Goal: Task Accomplishment & Management: Manage account settings

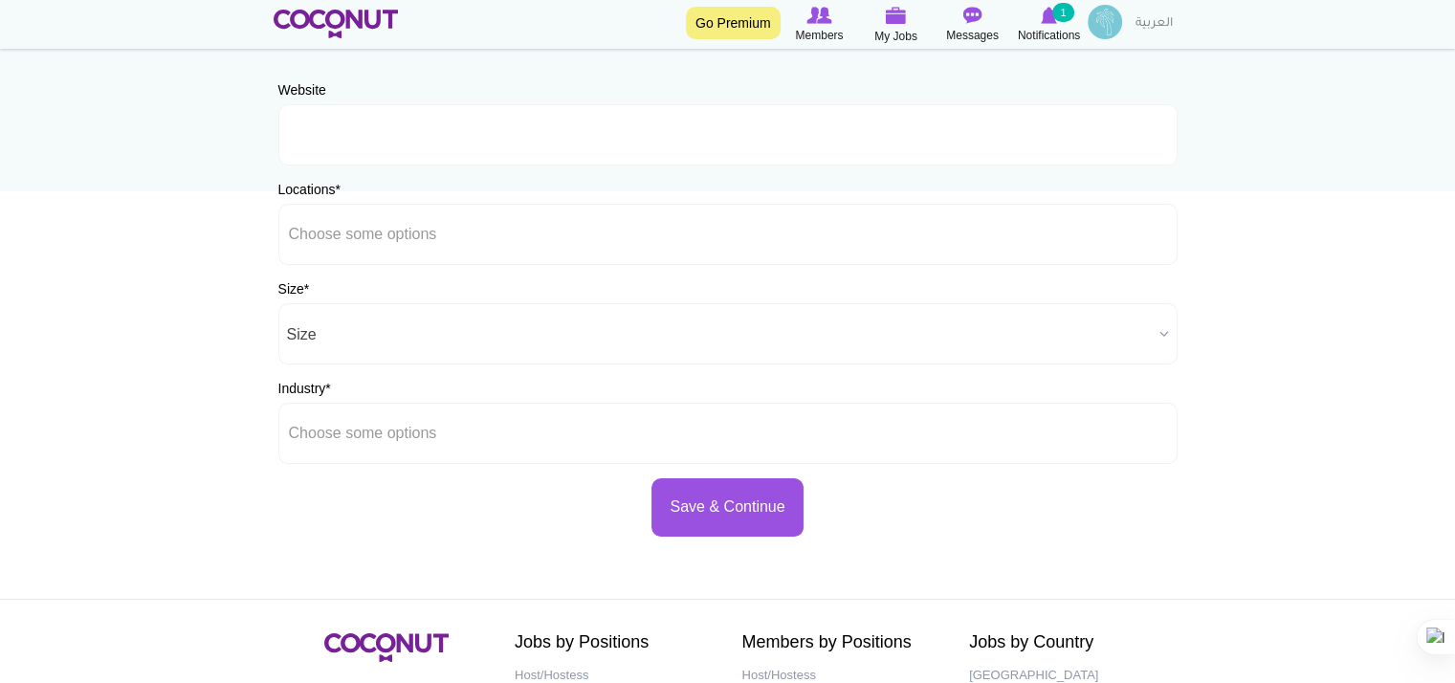
scroll to position [96, 0]
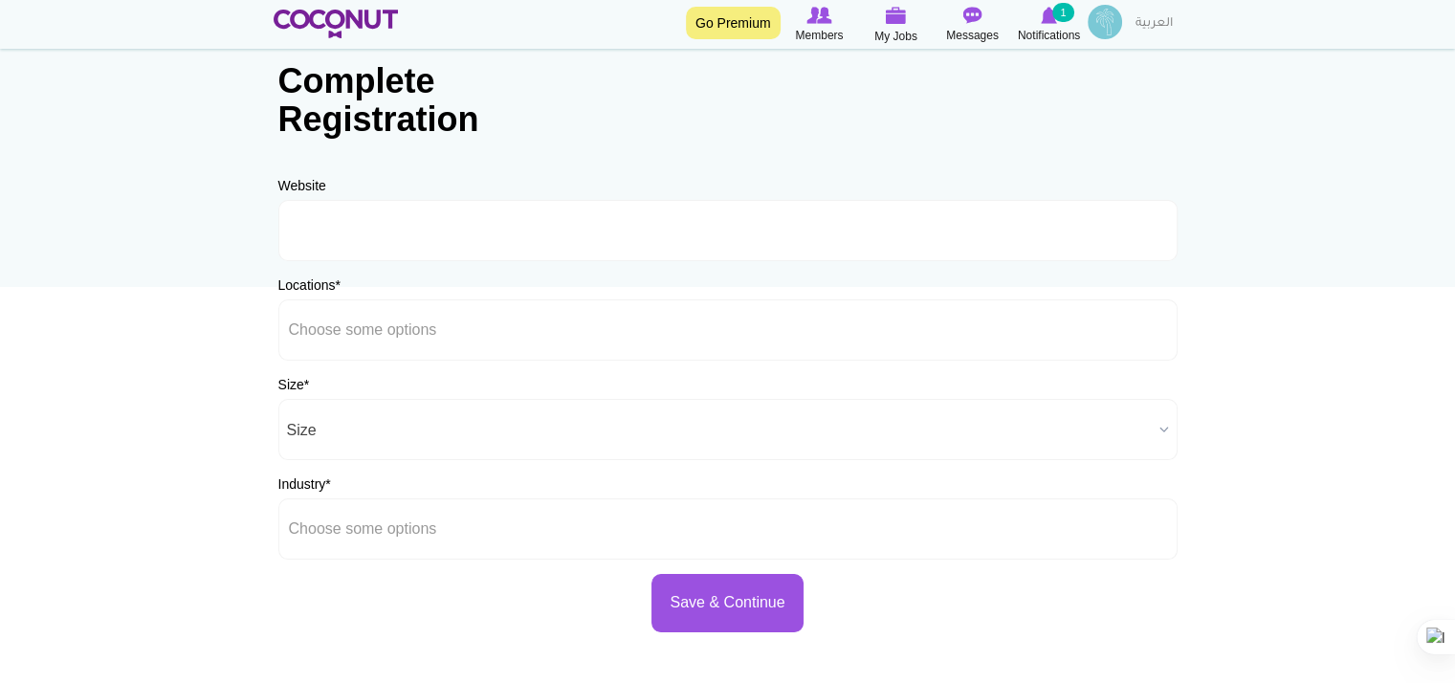
click at [359, 186] on div "Website URL Should be http://www.website.com or www.website.com" at bounding box center [727, 218] width 899 height 85
click at [311, 231] on input "URL" at bounding box center [727, 230] width 899 height 61
drag, startPoint x: 311, startPoint y: 231, endPoint x: 222, endPoint y: 238, distance: 89.2
click at [222, 238] on body "Toggle navigation Go Premium Members My Jobs Post a Job Messages Notifications …" at bounding box center [727, 453] width 1455 height 1099
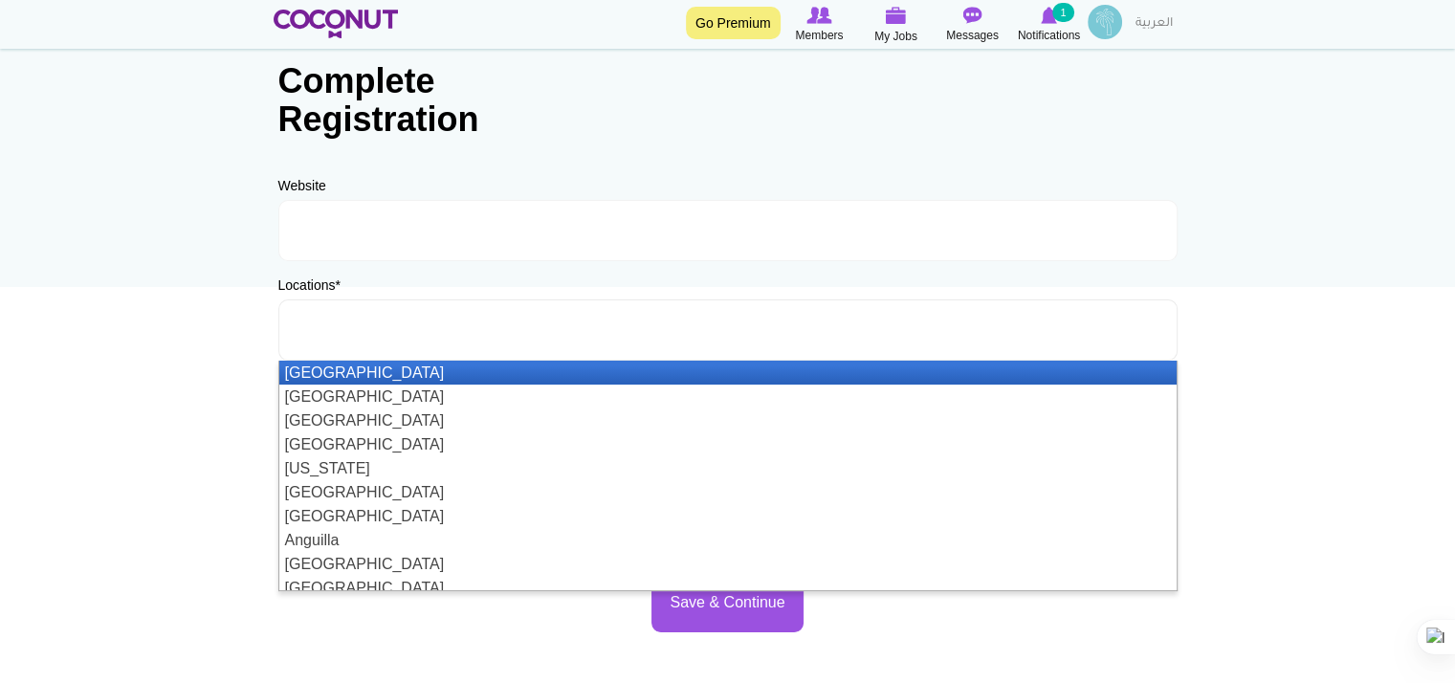
click at [341, 328] on input "text" at bounding box center [375, 329] width 172 height 17
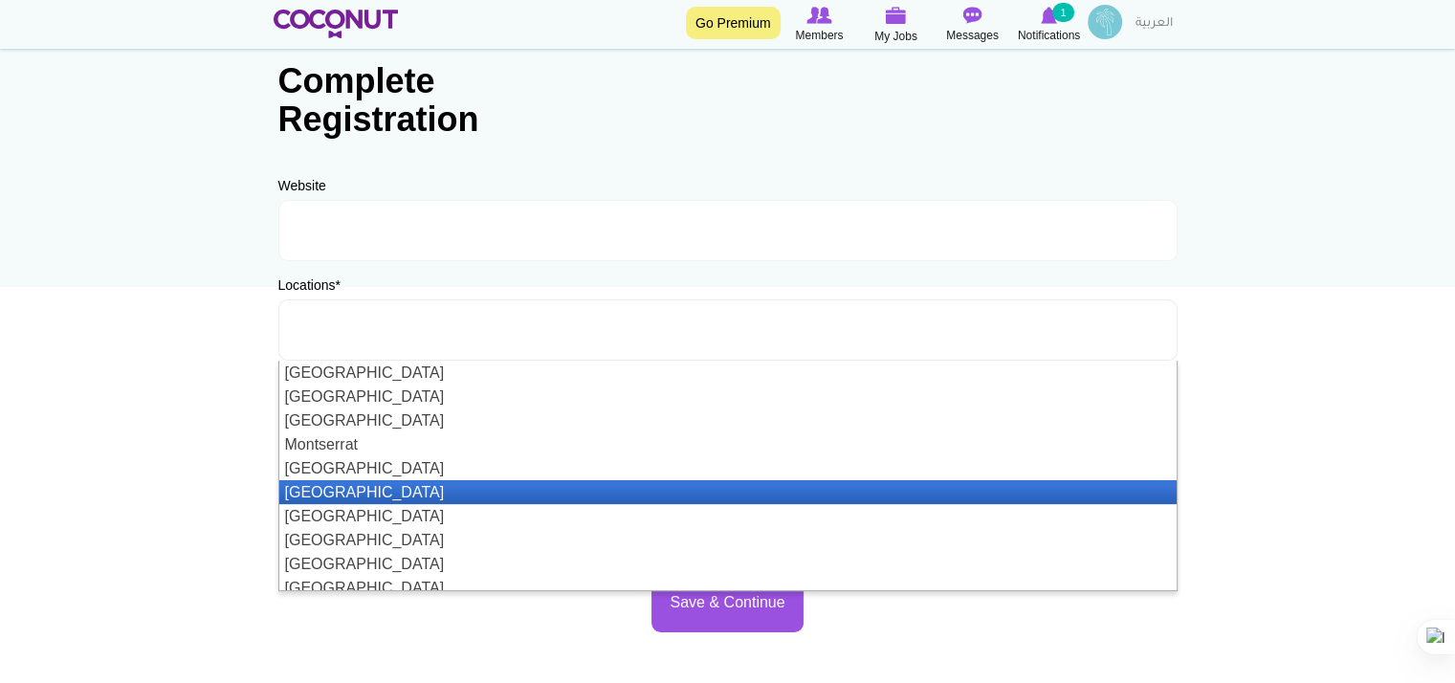
scroll to position [3347, 0]
drag, startPoint x: 359, startPoint y: 471, endPoint x: 356, endPoint y: 497, distance: 26.0
click at [356, 497] on ul "Afghanistan Aland Islands Albania Algeria American Samoa Andorra Angola Anguill…" at bounding box center [727, 476] width 897 height 230
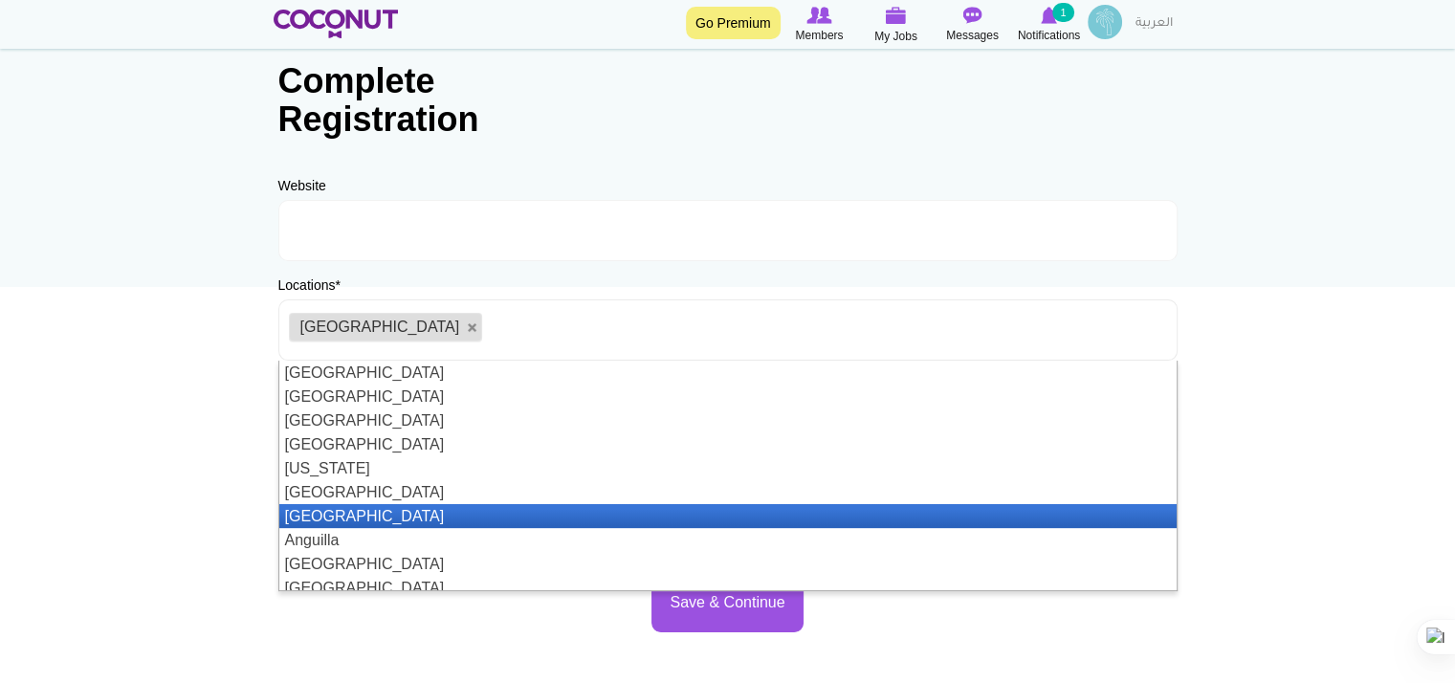
click at [356, 504] on ul "Afghanistan Aland Islands Albania Algeria American Samoa Andorra Angola Anguill…" at bounding box center [727, 476] width 897 height 230
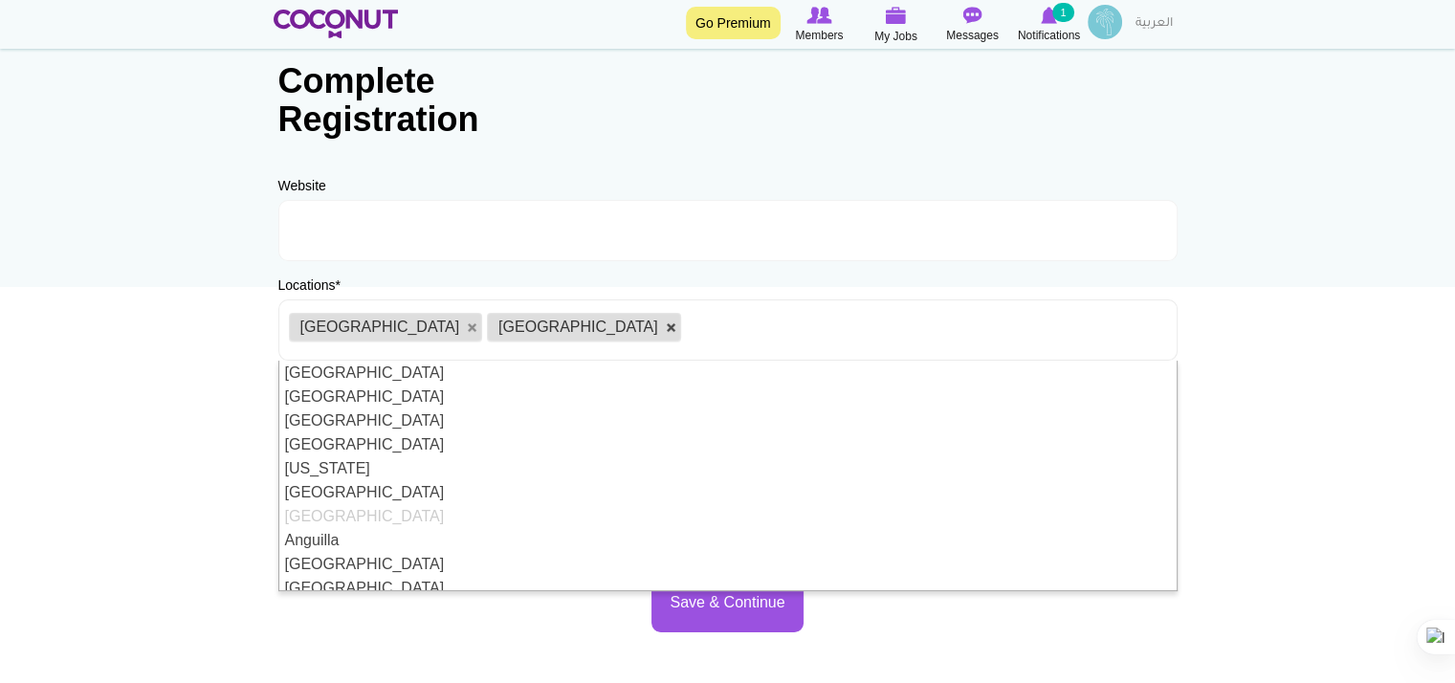
click at [666, 328] on link at bounding box center [671, 327] width 11 height 11
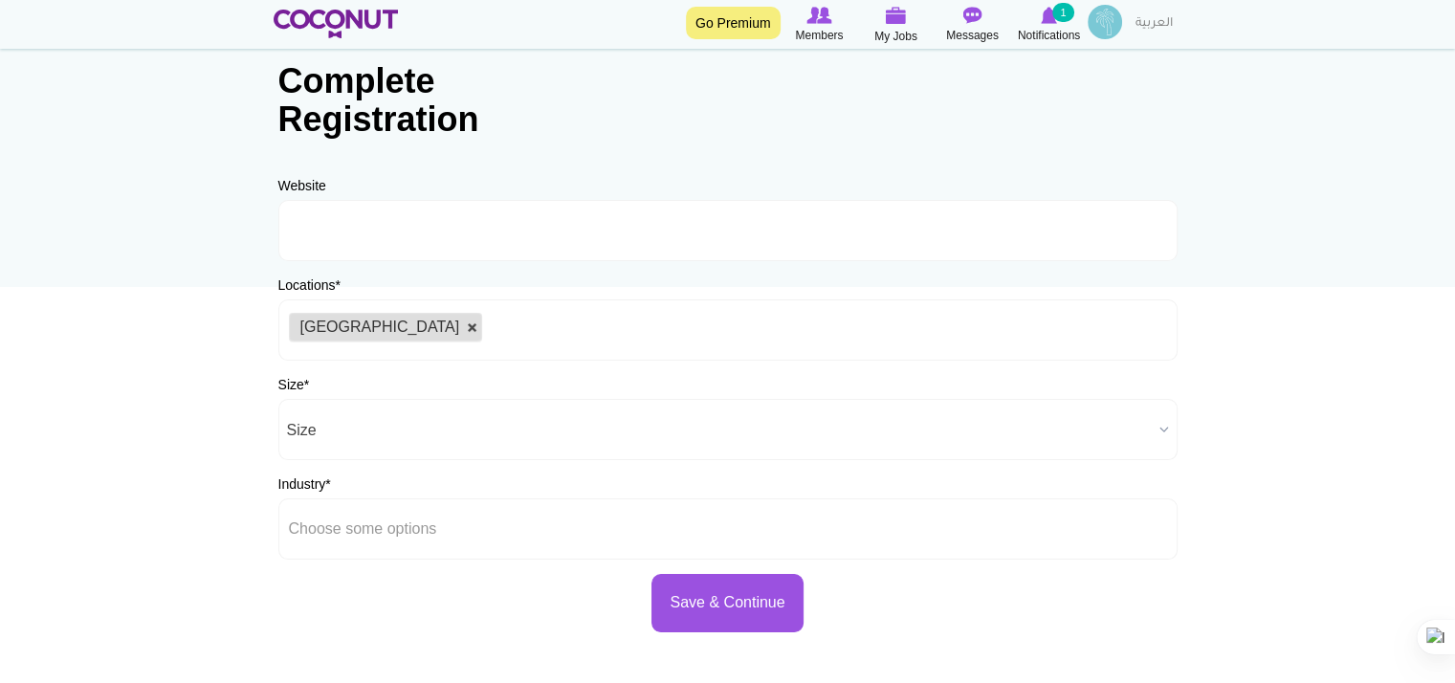
click at [467, 332] on link at bounding box center [472, 327] width 11 height 11
type input "Choose some options"
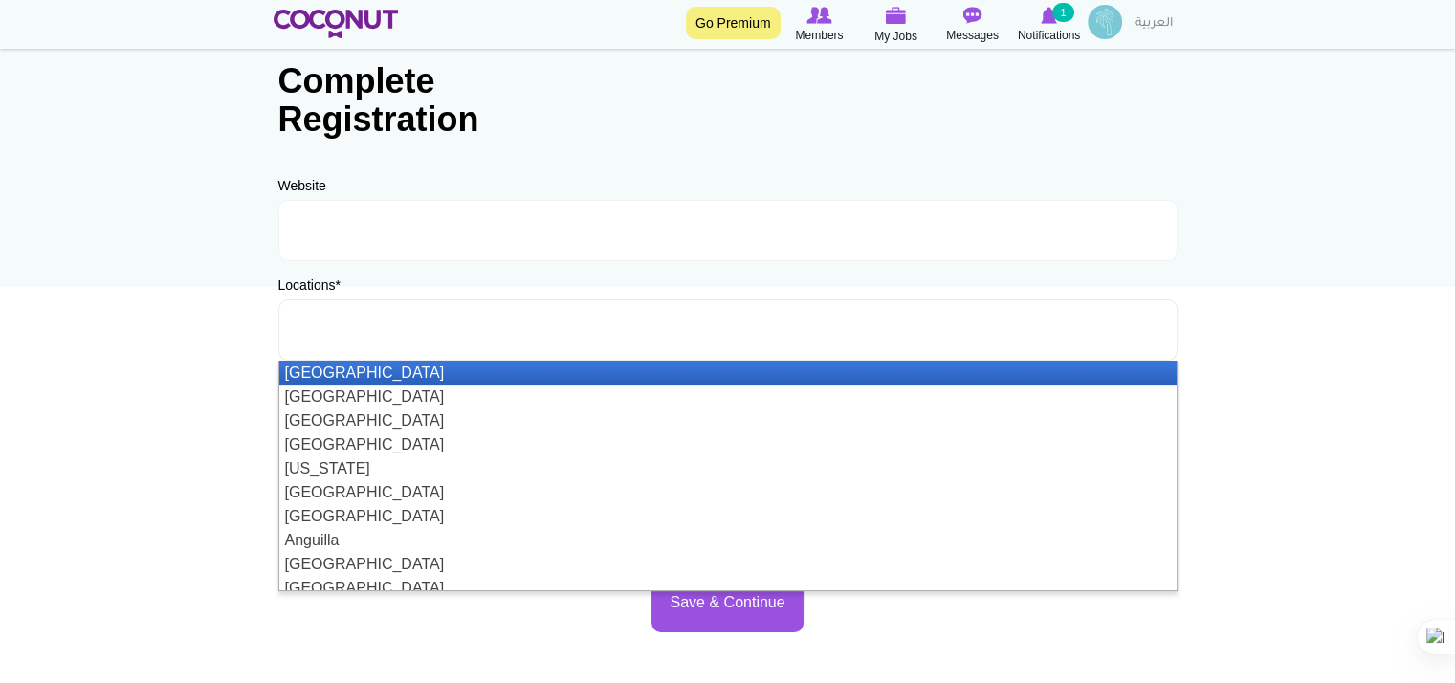
click at [354, 332] on input "text" at bounding box center [375, 329] width 172 height 17
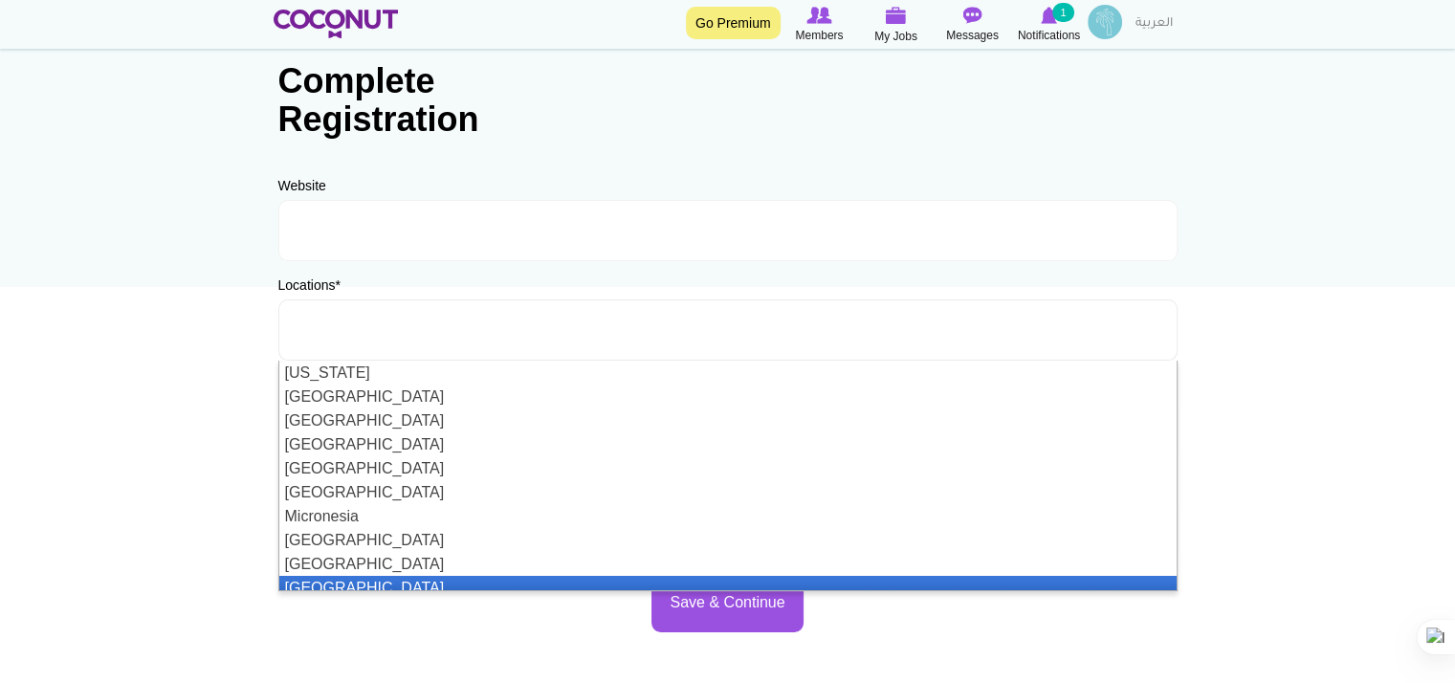
scroll to position [3347, 0]
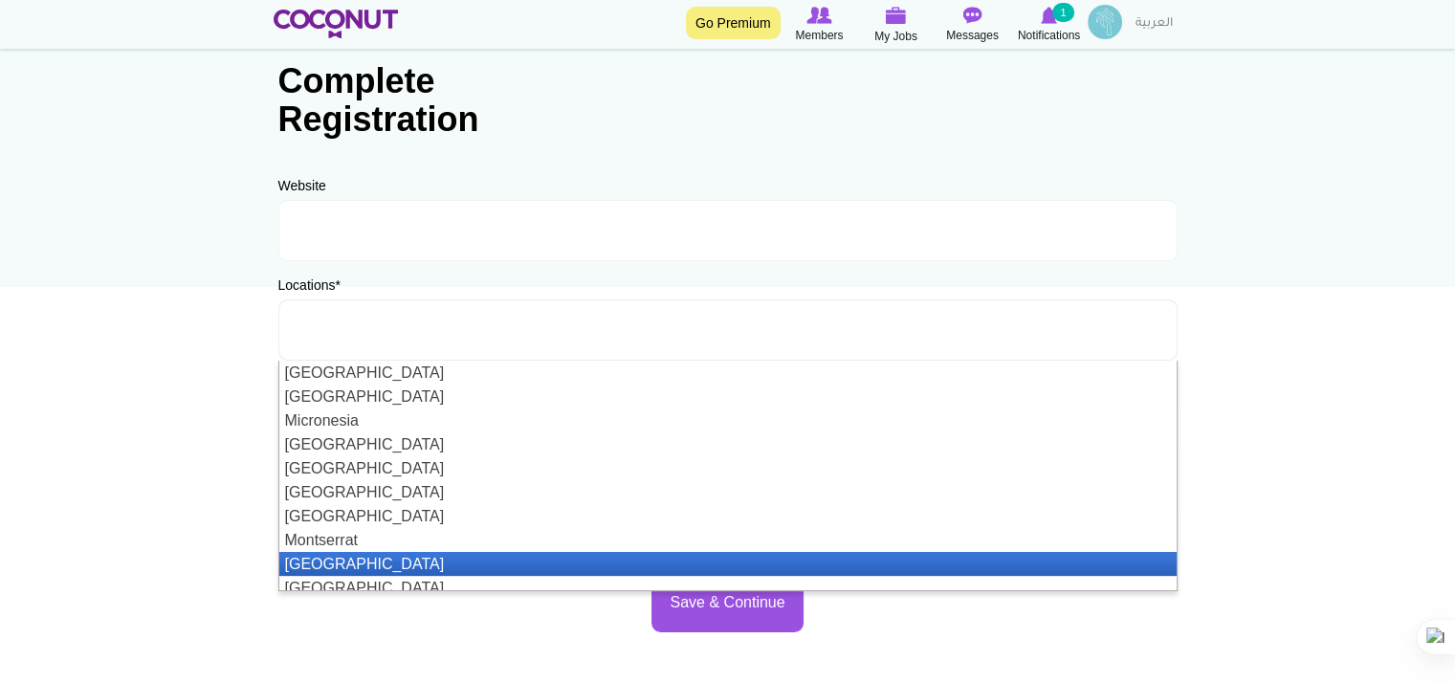
click at [346, 559] on li "[GEOGRAPHIC_DATA]" at bounding box center [727, 564] width 897 height 24
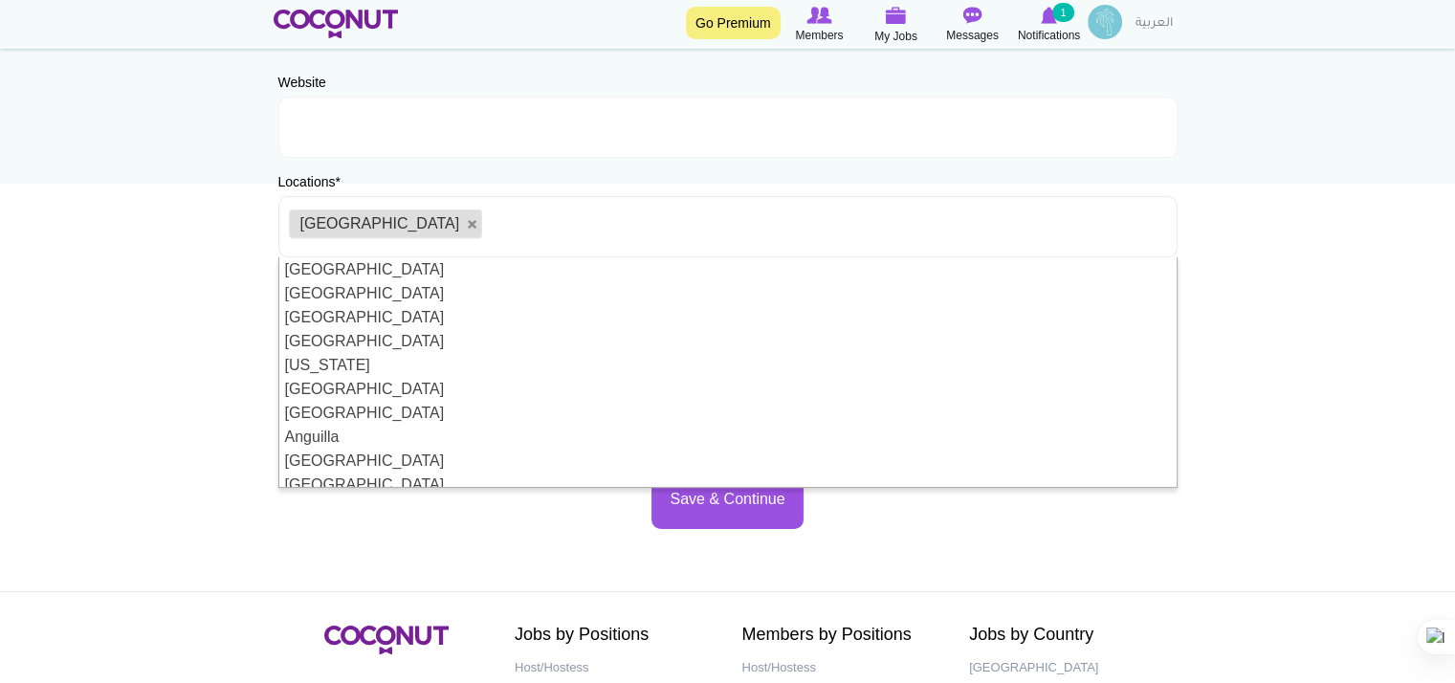
scroll to position [287, 0]
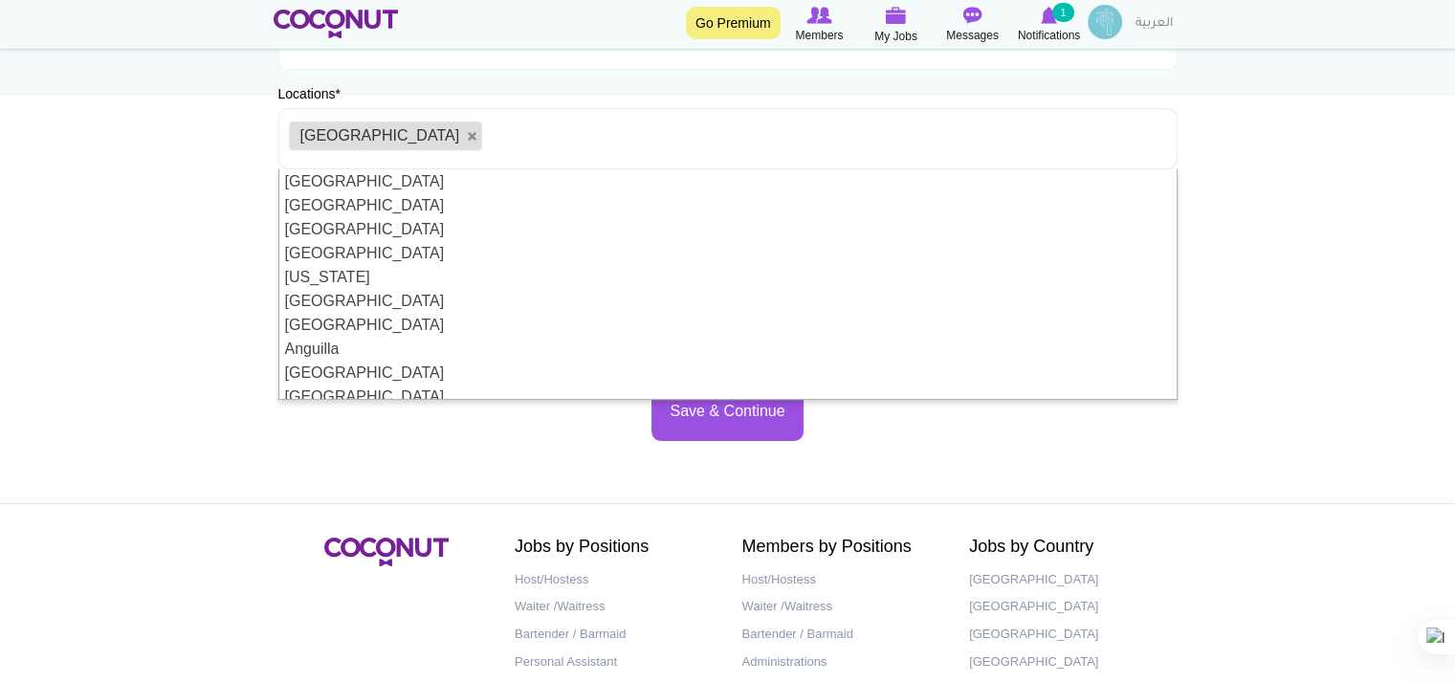
click at [235, 384] on body "Toggle navigation Go Premium Members My Jobs Post a Job Messages Notifications …" at bounding box center [727, 262] width 1455 height 1099
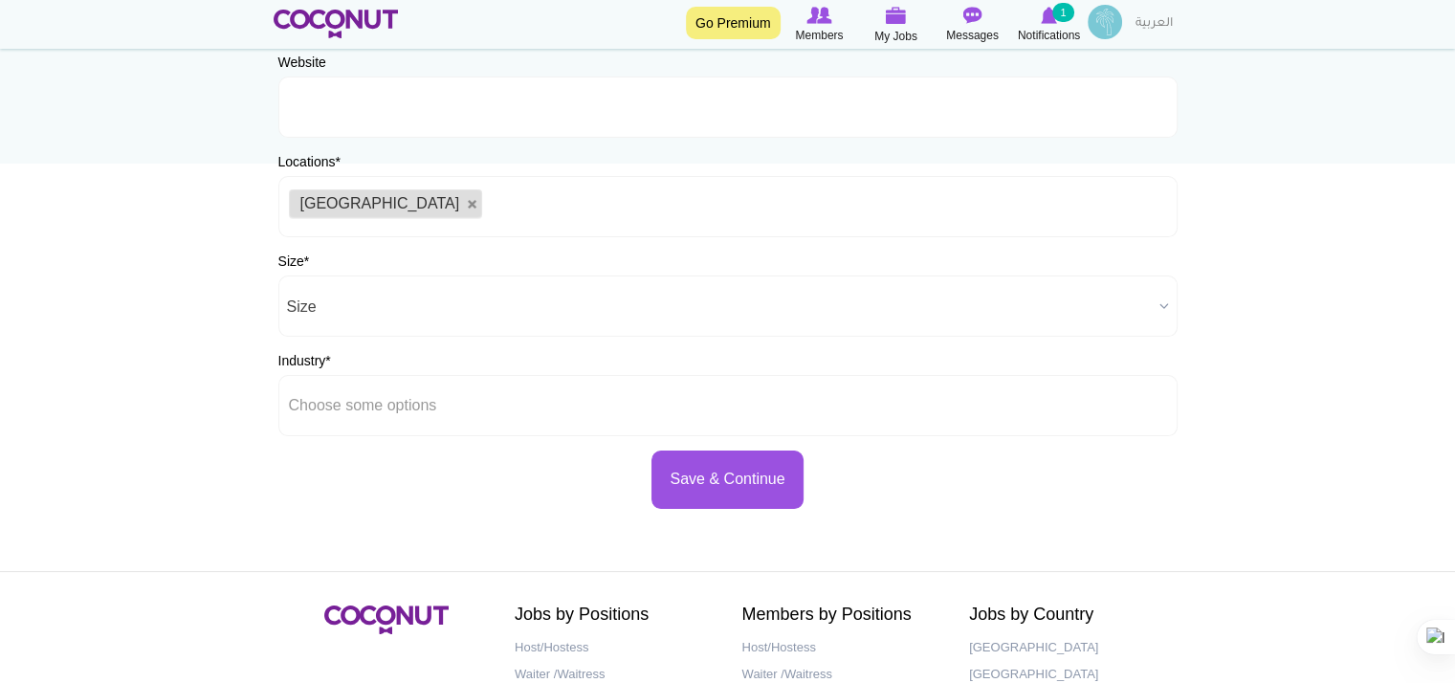
scroll to position [191, 0]
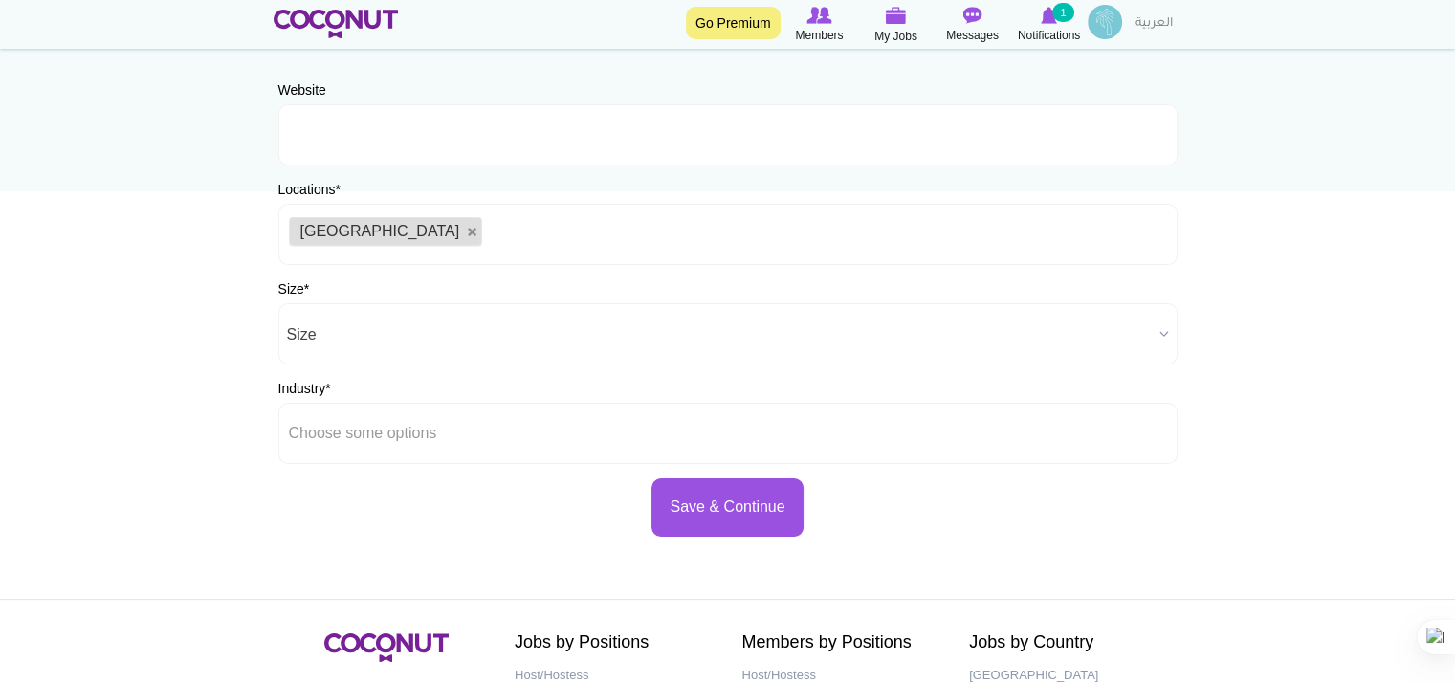
click at [319, 336] on span "Size" at bounding box center [719, 334] width 865 height 61
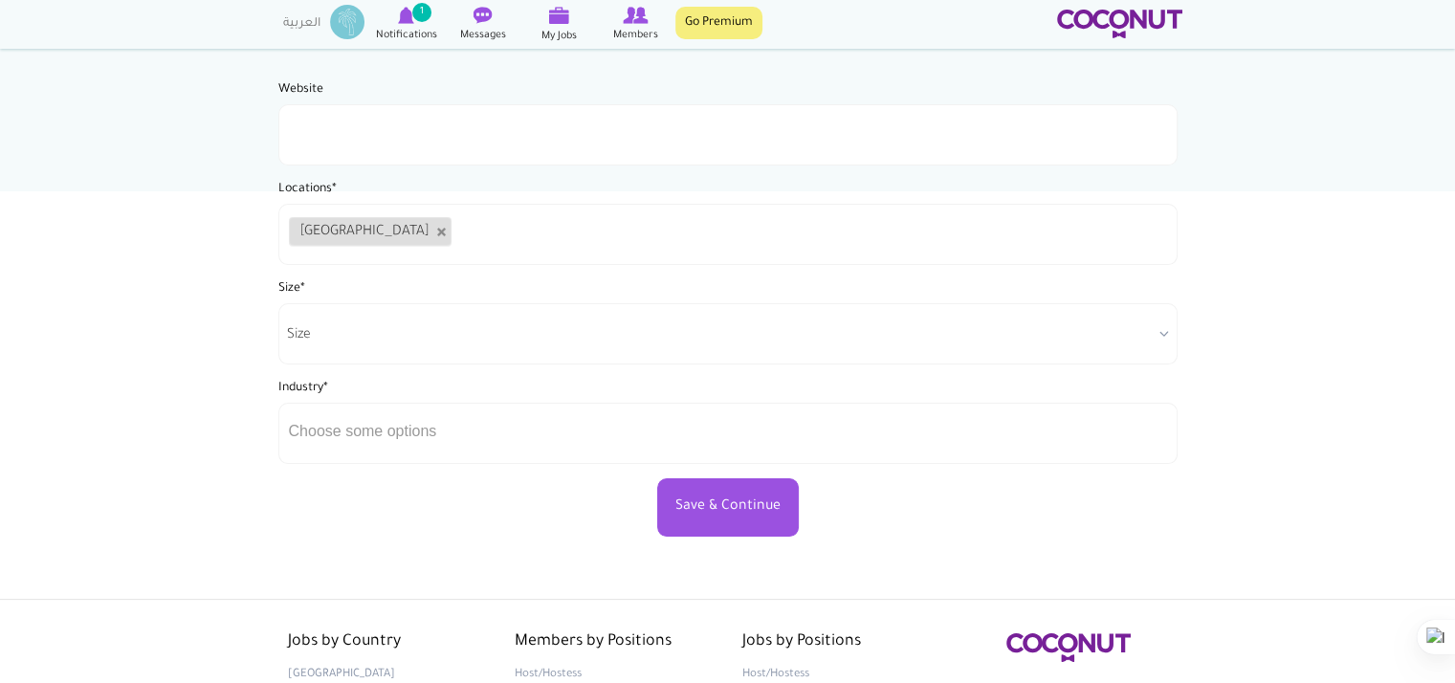
click at [199, 271] on body "Toggle navigation Go Premium Members My Jobs Post a Job Messages Notifications …" at bounding box center [727, 358] width 1455 height 1099
click at [360, 229] on li "Morocco" at bounding box center [370, 231] width 163 height 29
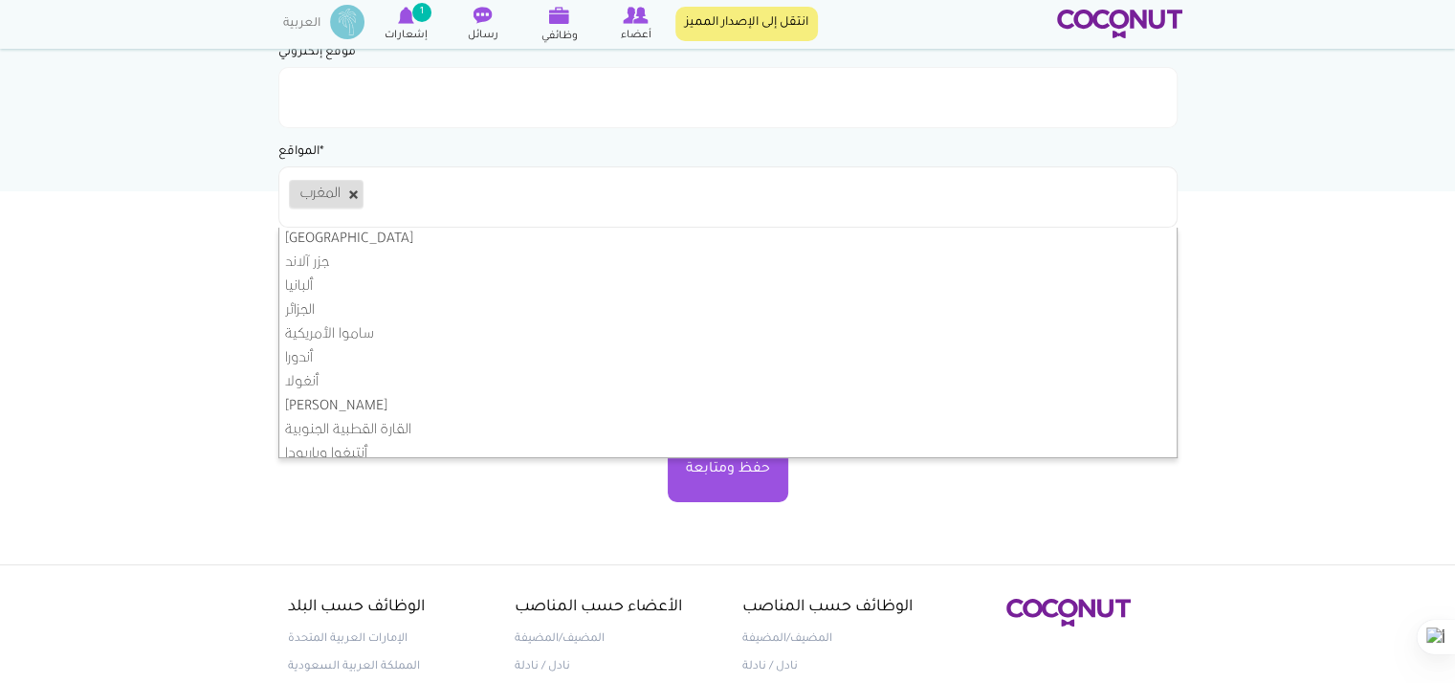
click at [356, 196] on link at bounding box center [353, 194] width 11 height 11
type input "Choose some options"
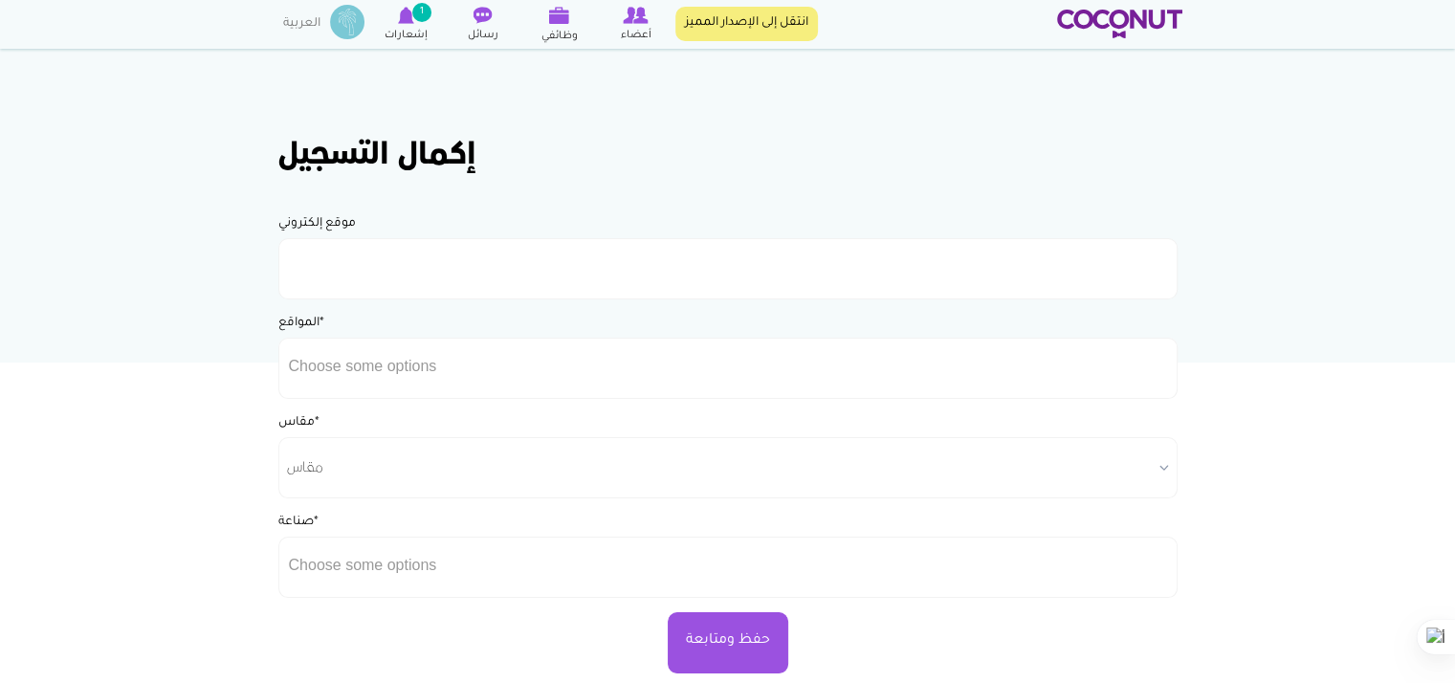
scroll to position [0, 0]
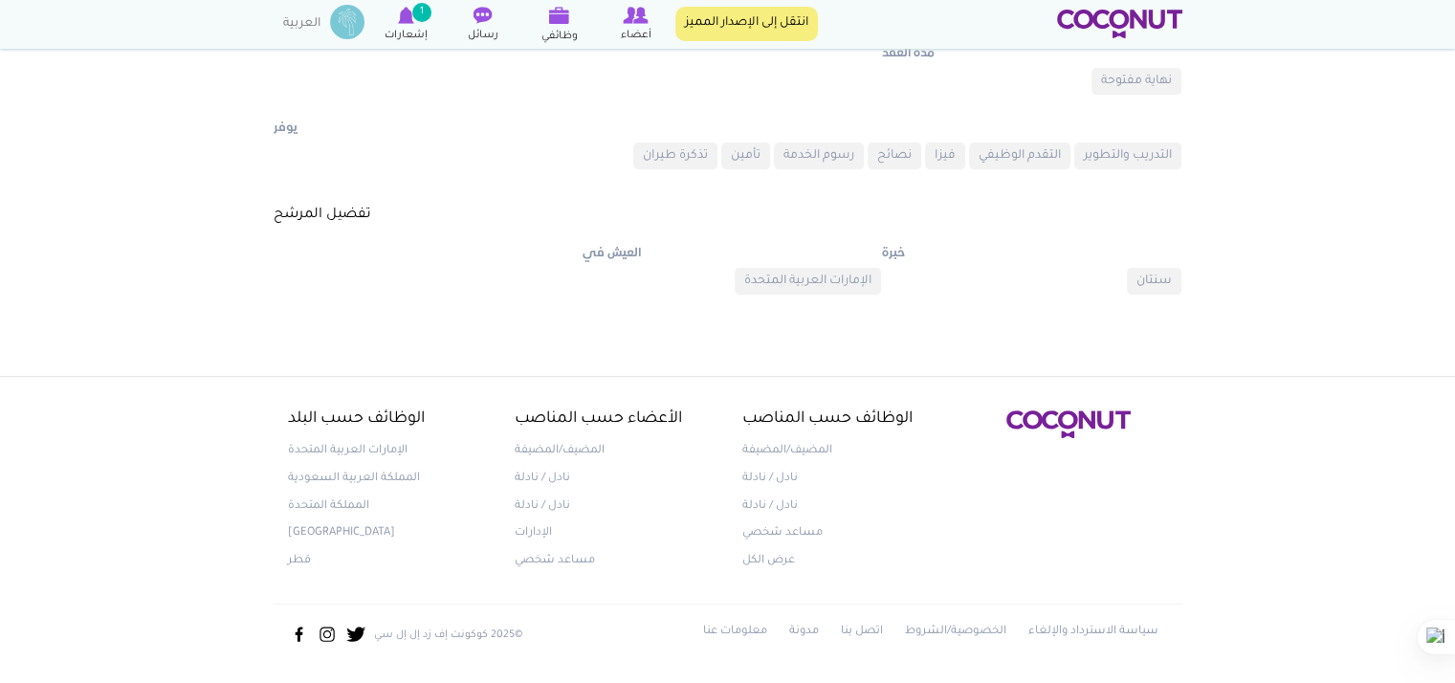
scroll to position [616, 0]
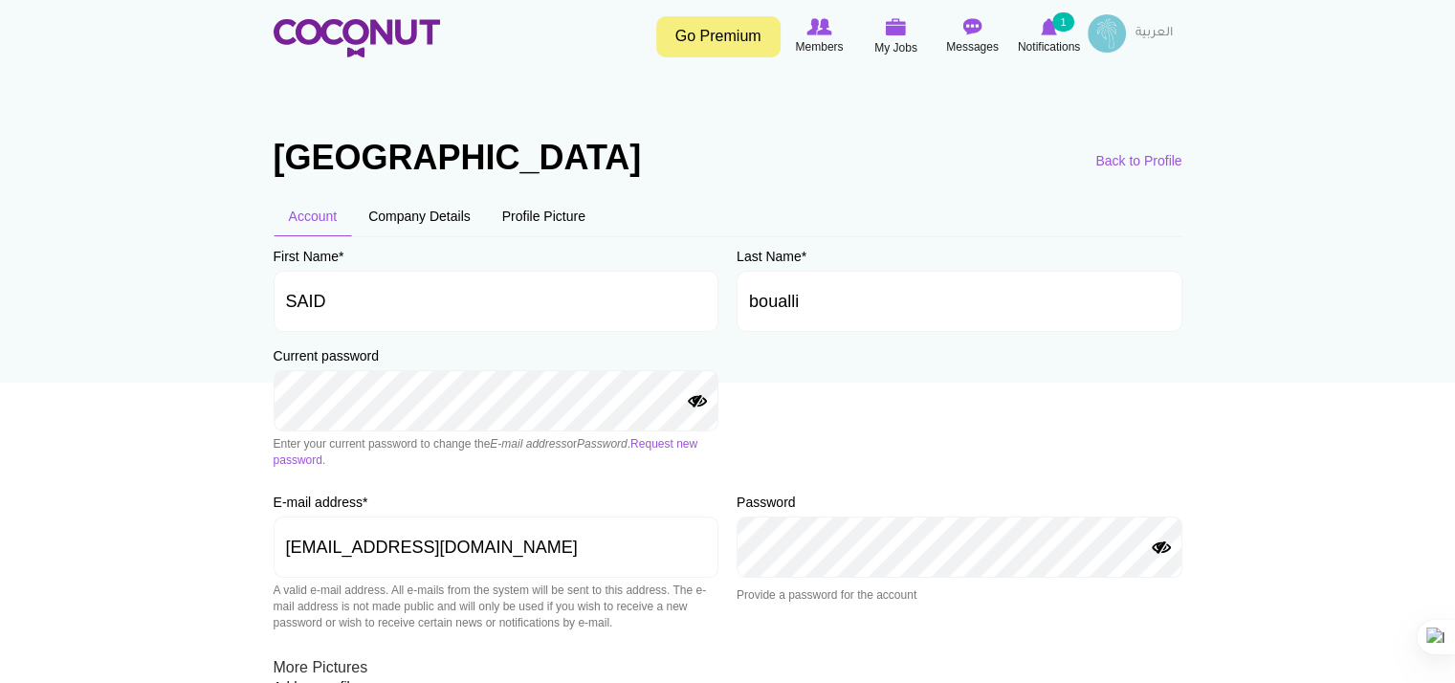
click at [1111, 31] on img at bounding box center [1106, 33] width 38 height 38
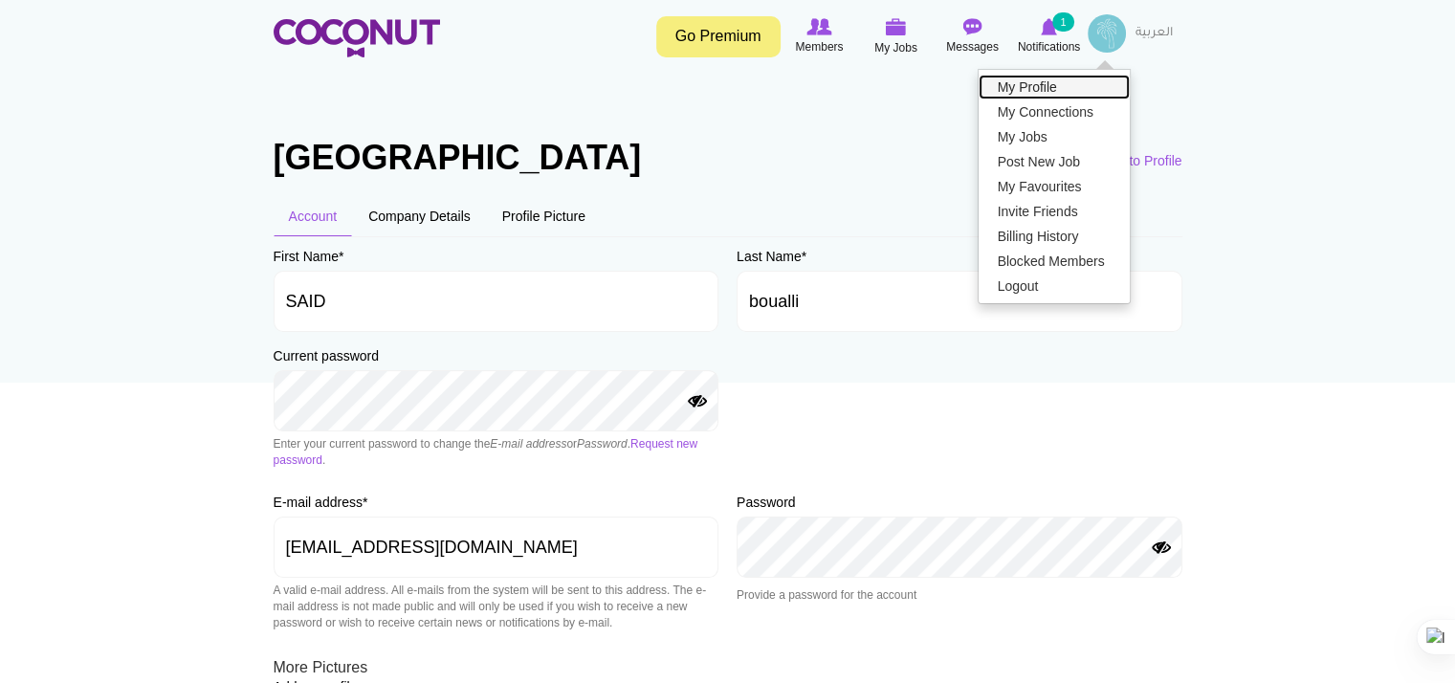
click at [1049, 88] on link "My Profile" at bounding box center [1053, 87] width 151 height 25
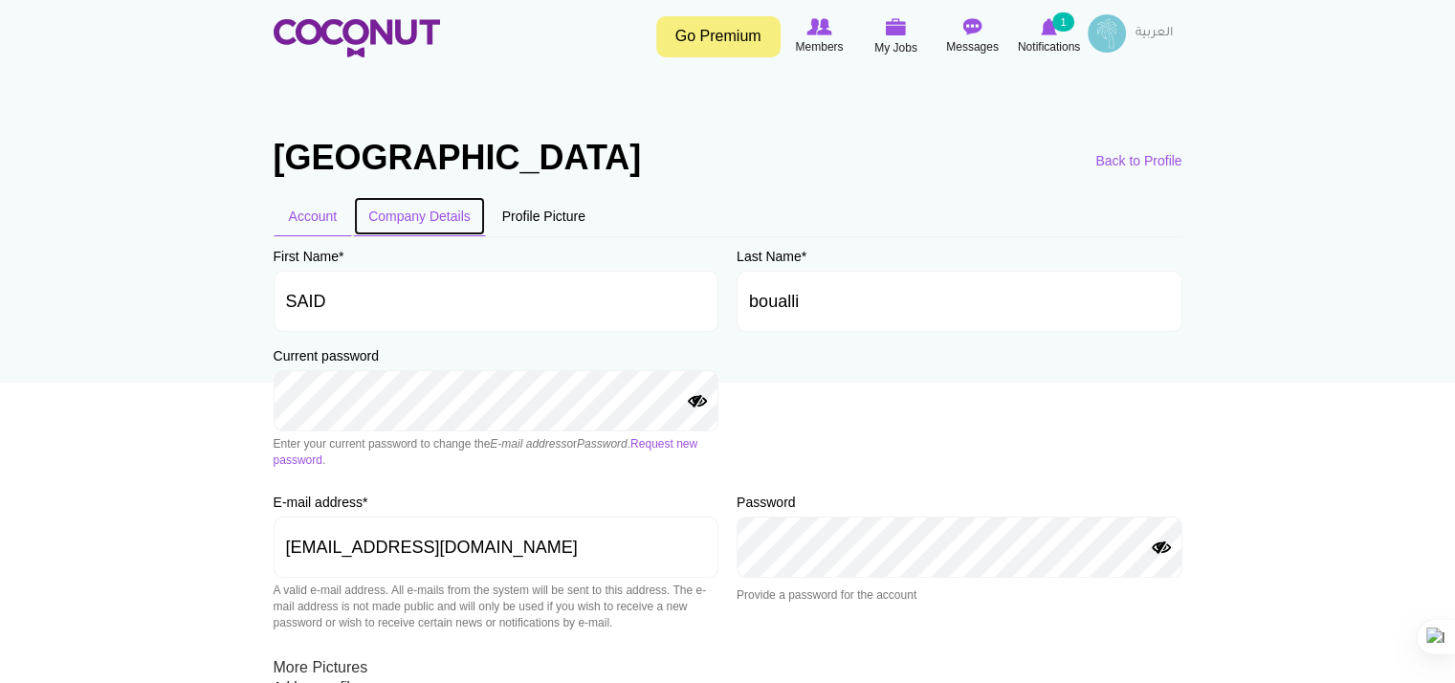
click at [422, 209] on link "Company Details" at bounding box center [419, 216] width 133 height 40
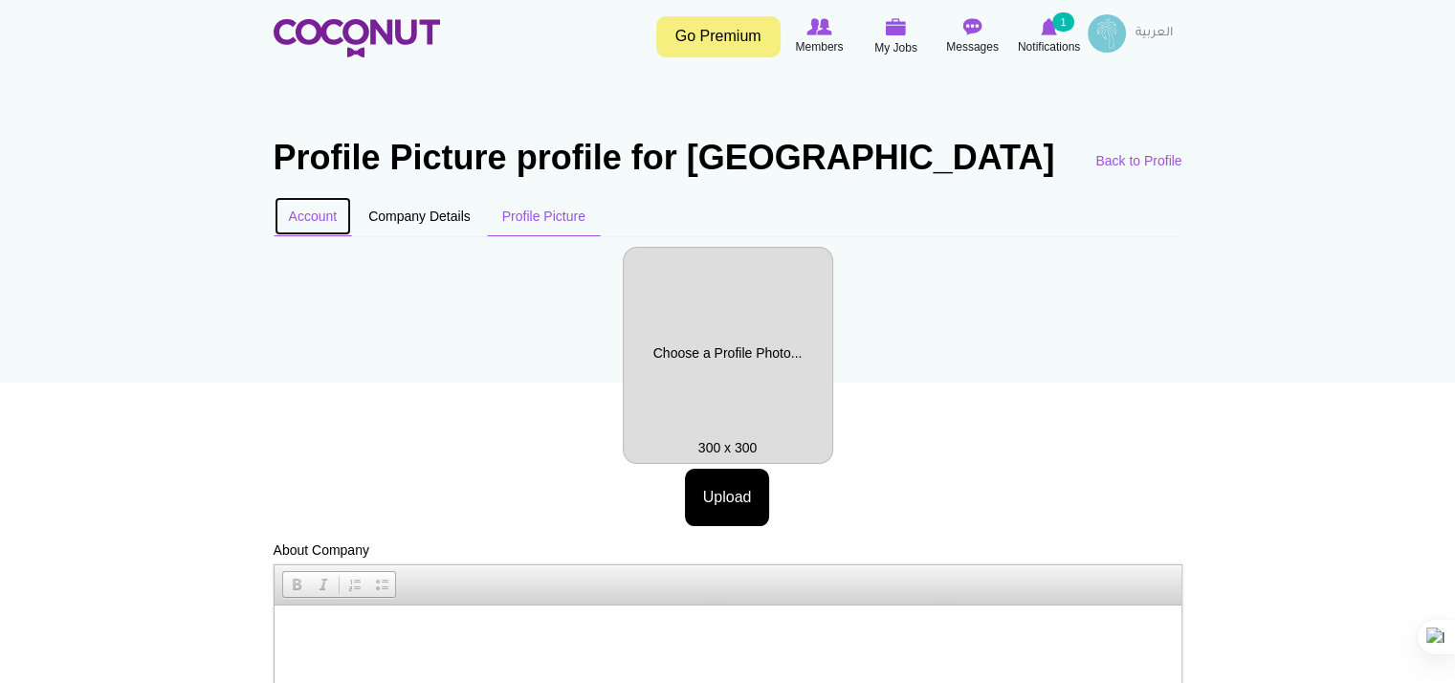
click at [321, 210] on link "Account" at bounding box center [313, 216] width 79 height 40
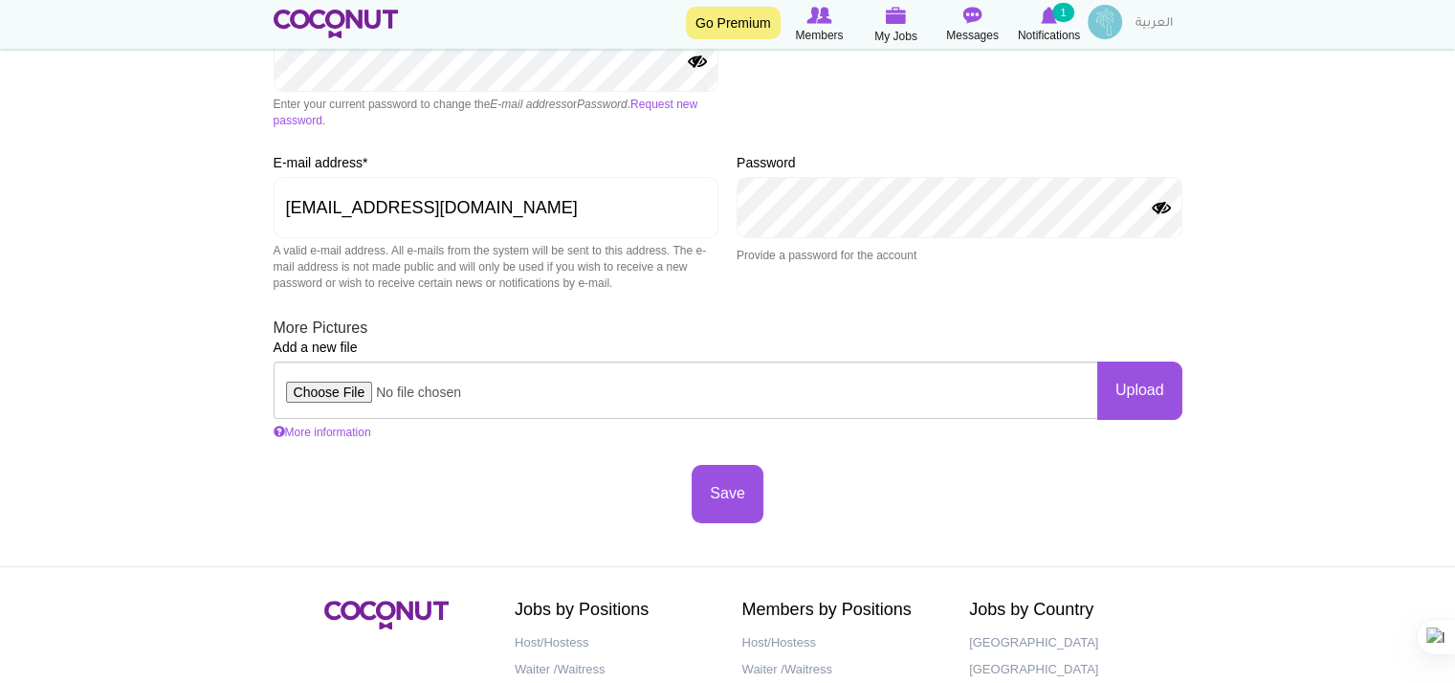
scroll to position [383, 0]
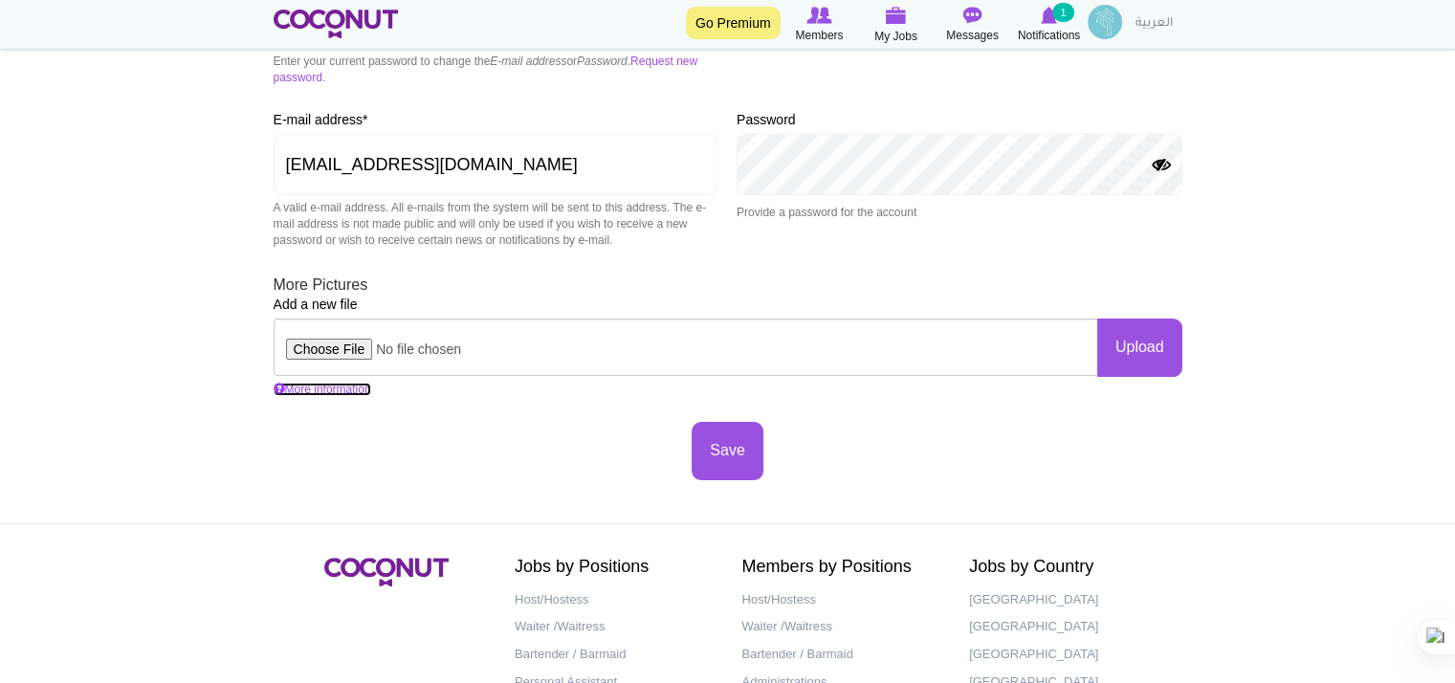
click at [358, 385] on link "More information" at bounding box center [323, 389] width 98 height 13
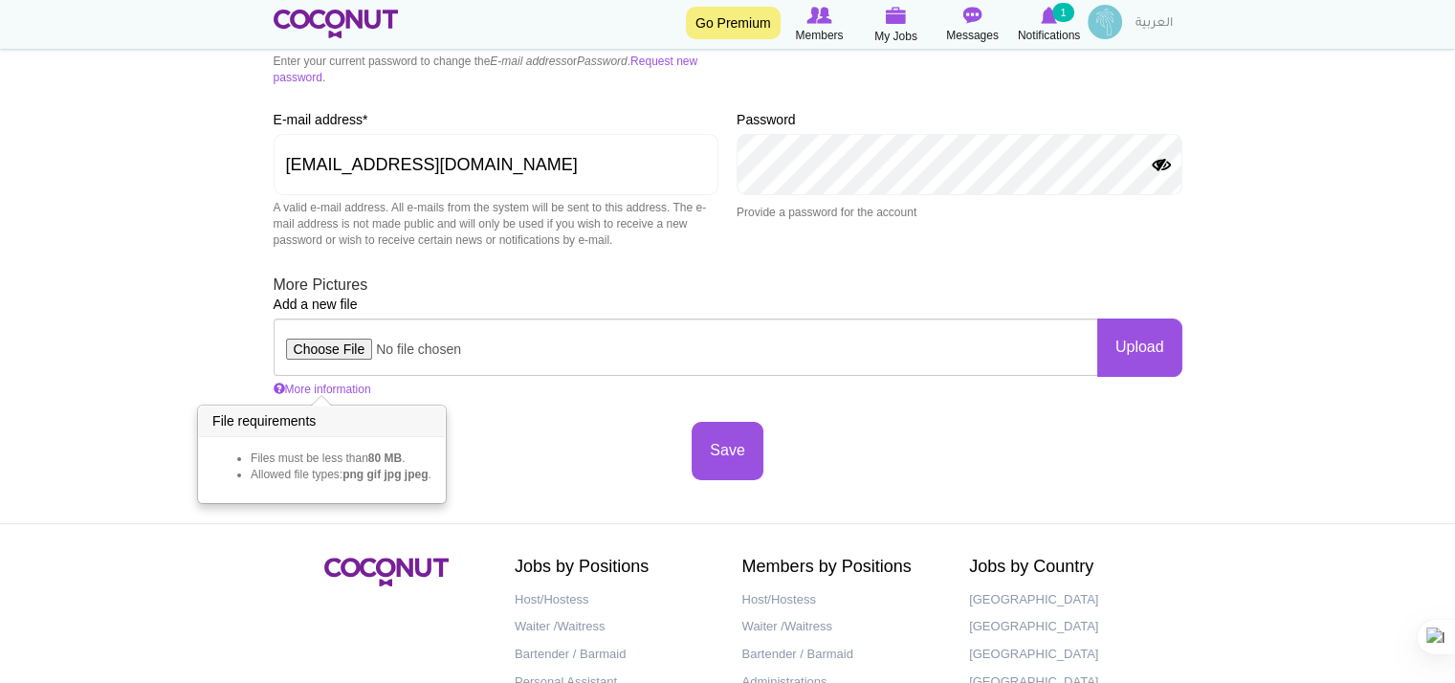
click at [510, 452] on div "Save" at bounding box center [728, 451] width 909 height 58
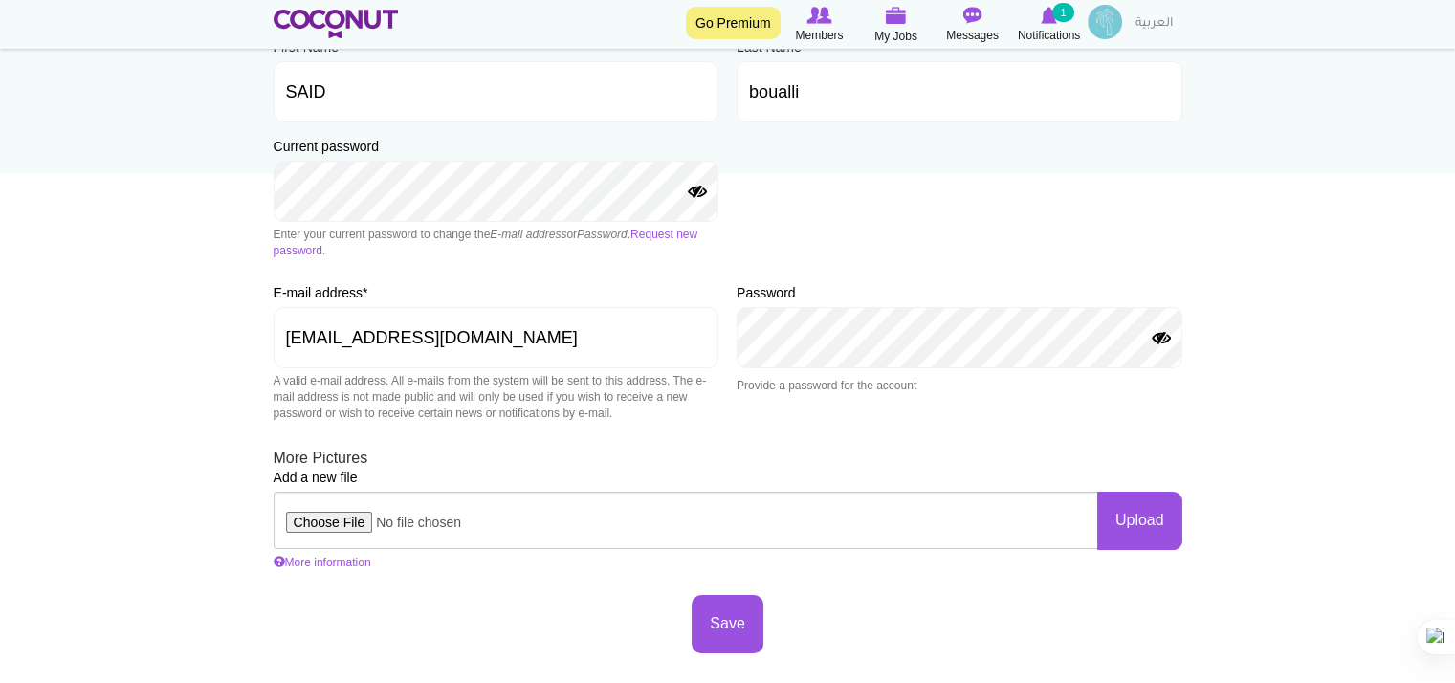
scroll to position [242, 0]
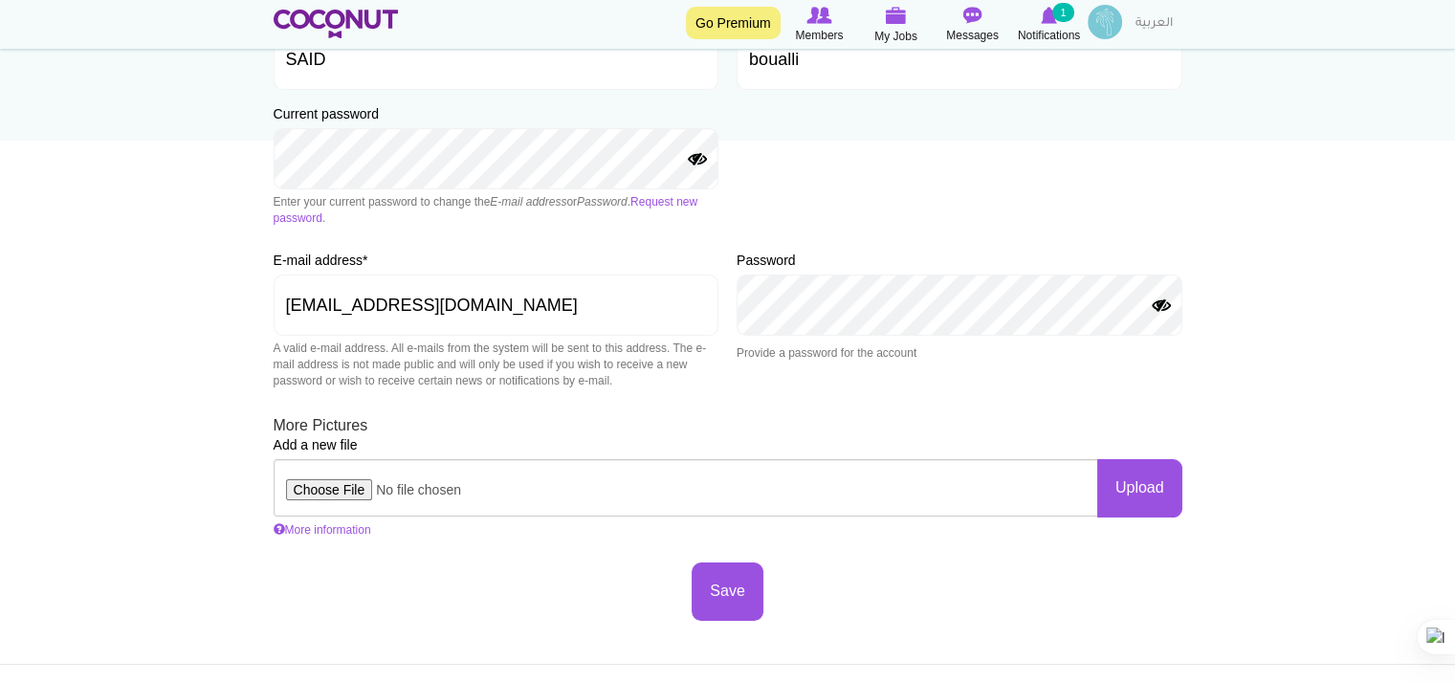
click at [1165, 305] on button "Show Password" at bounding box center [1161, 305] width 23 height 15
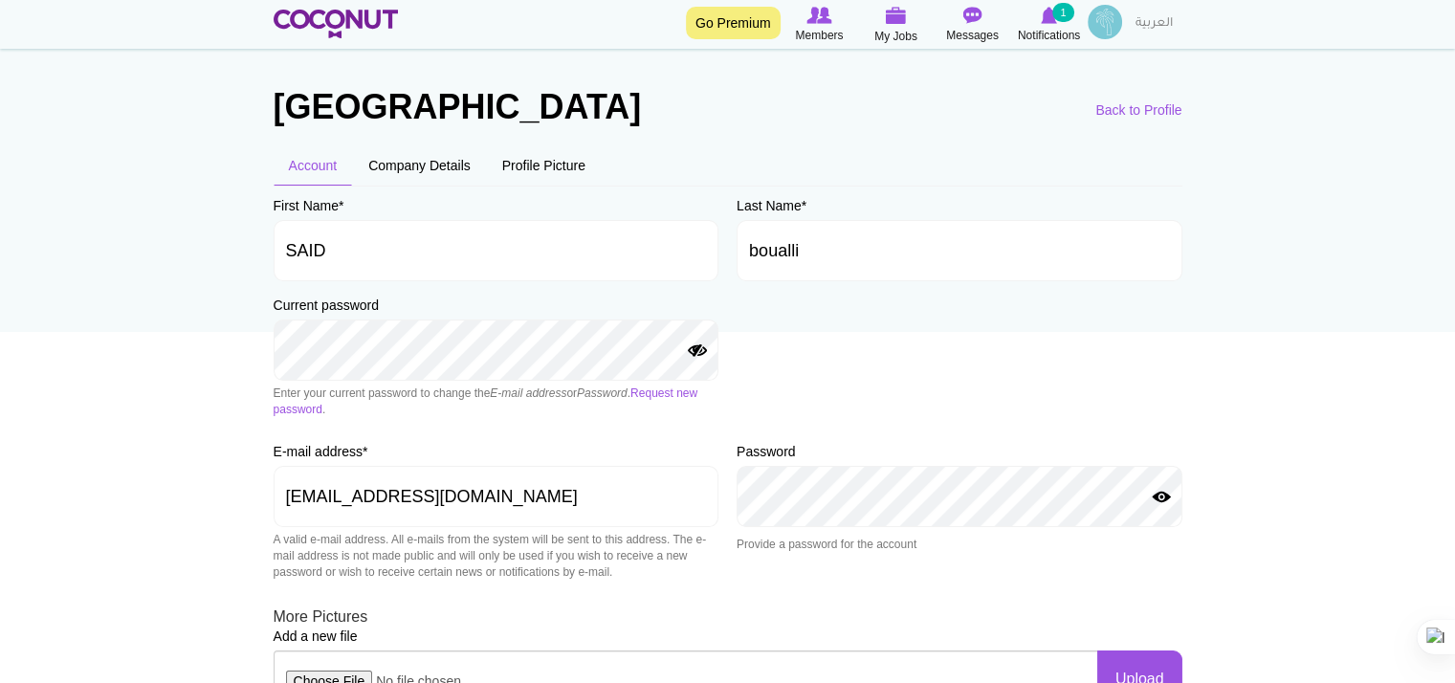
scroll to position [0, 0]
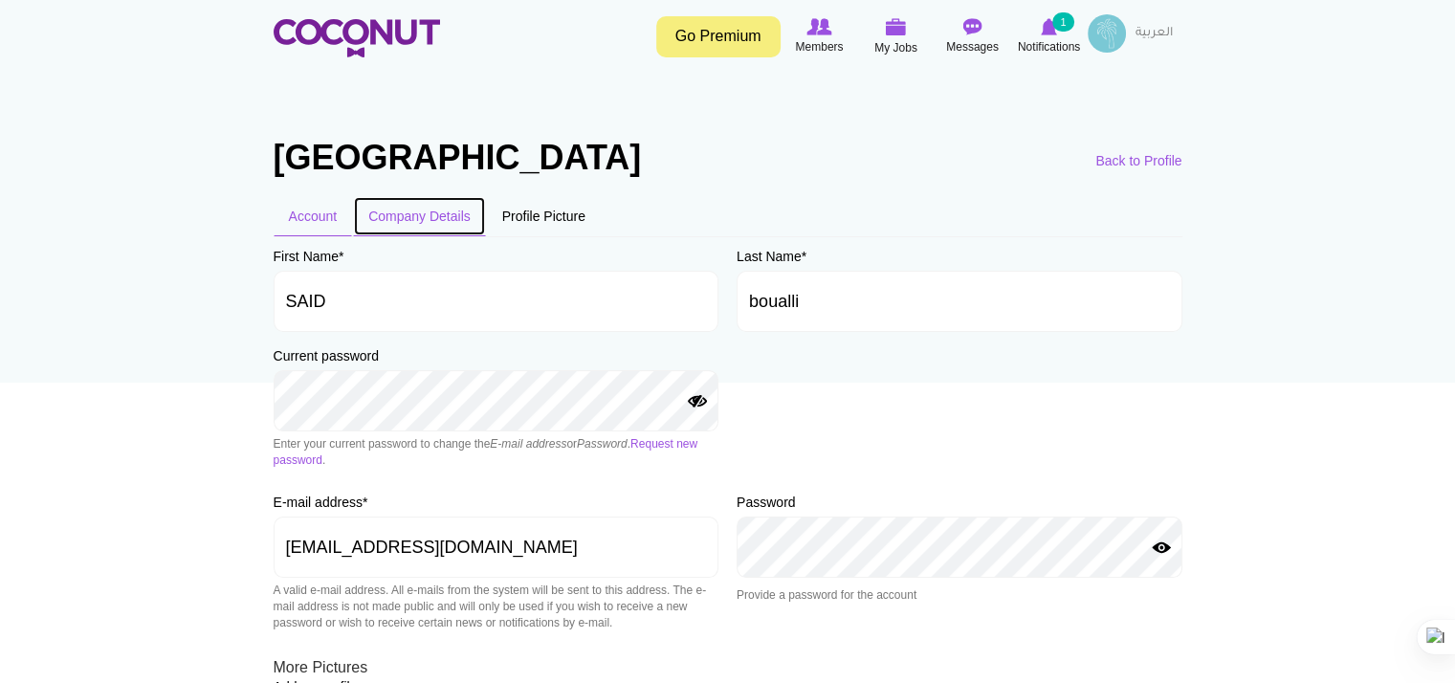
click at [444, 217] on link "Company Details" at bounding box center [419, 216] width 133 height 40
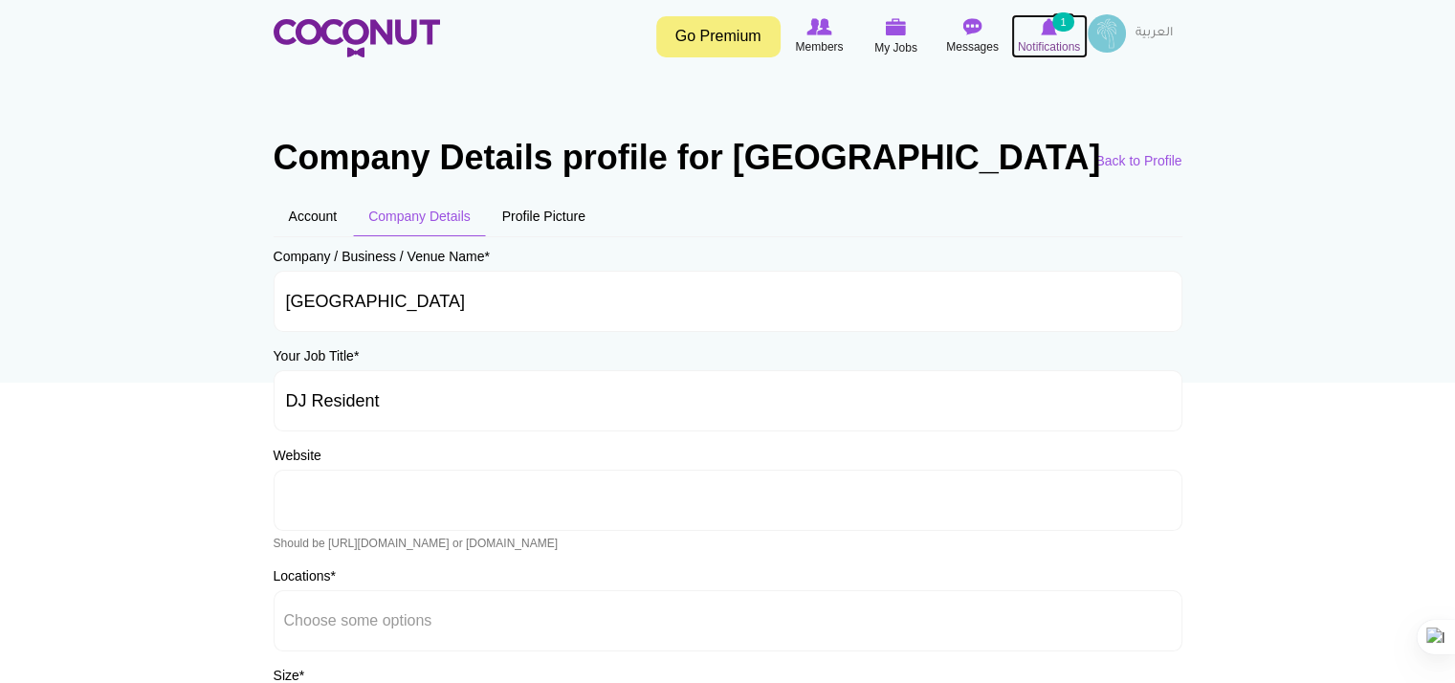
click at [1052, 36] on icon at bounding box center [1049, 26] width 73 height 21
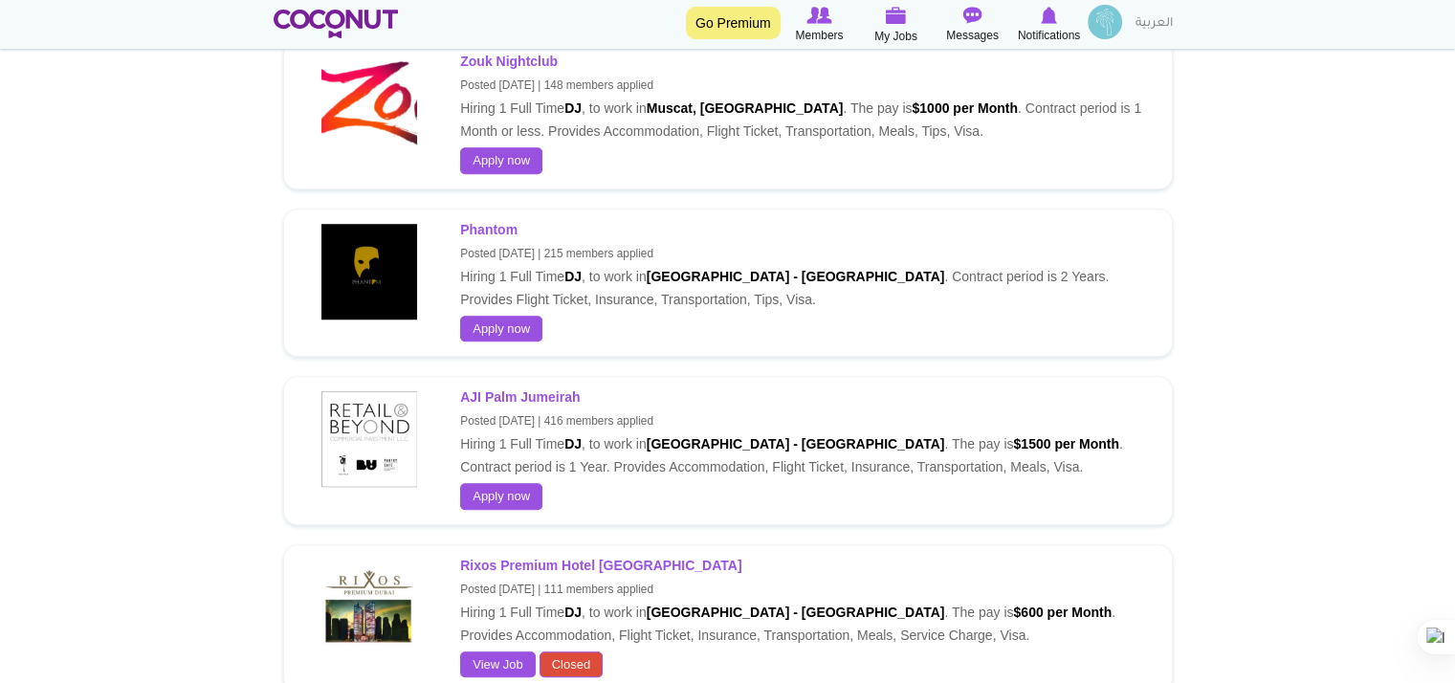
scroll to position [1339, 0]
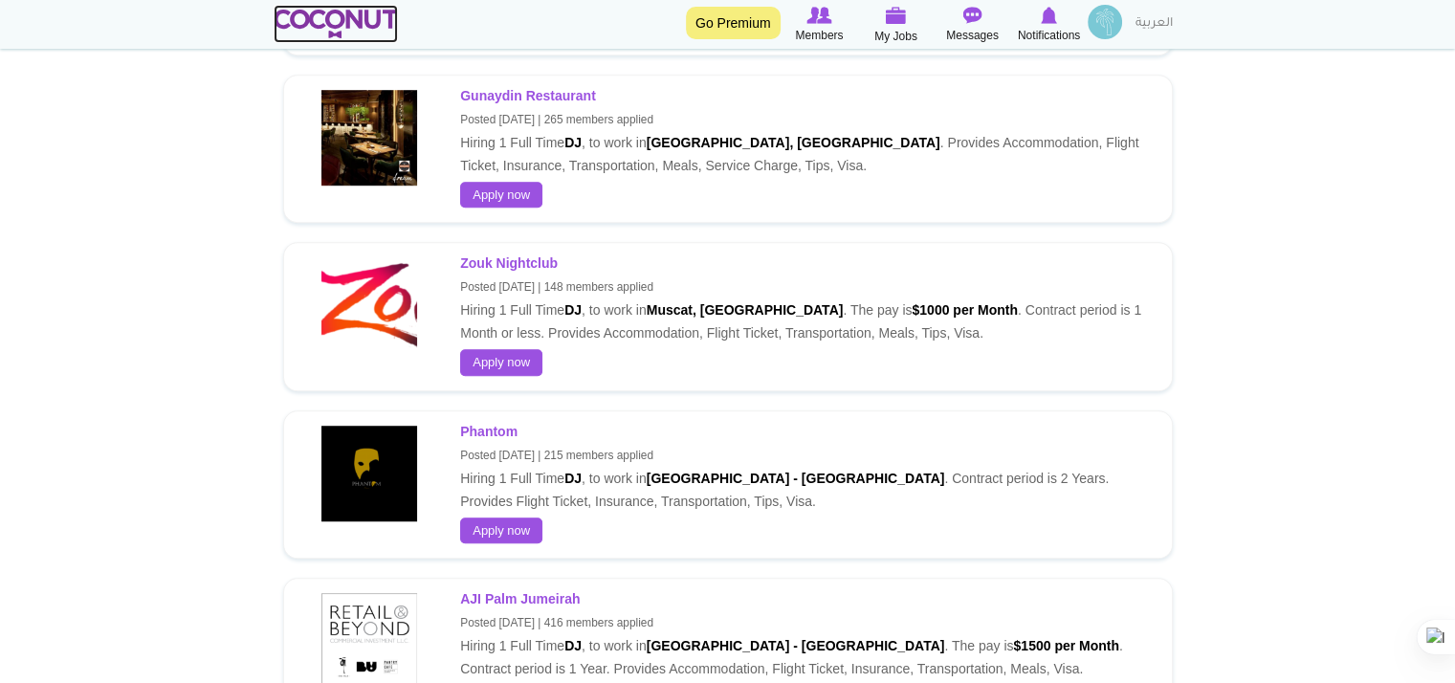
click at [343, 13] on img at bounding box center [336, 24] width 125 height 29
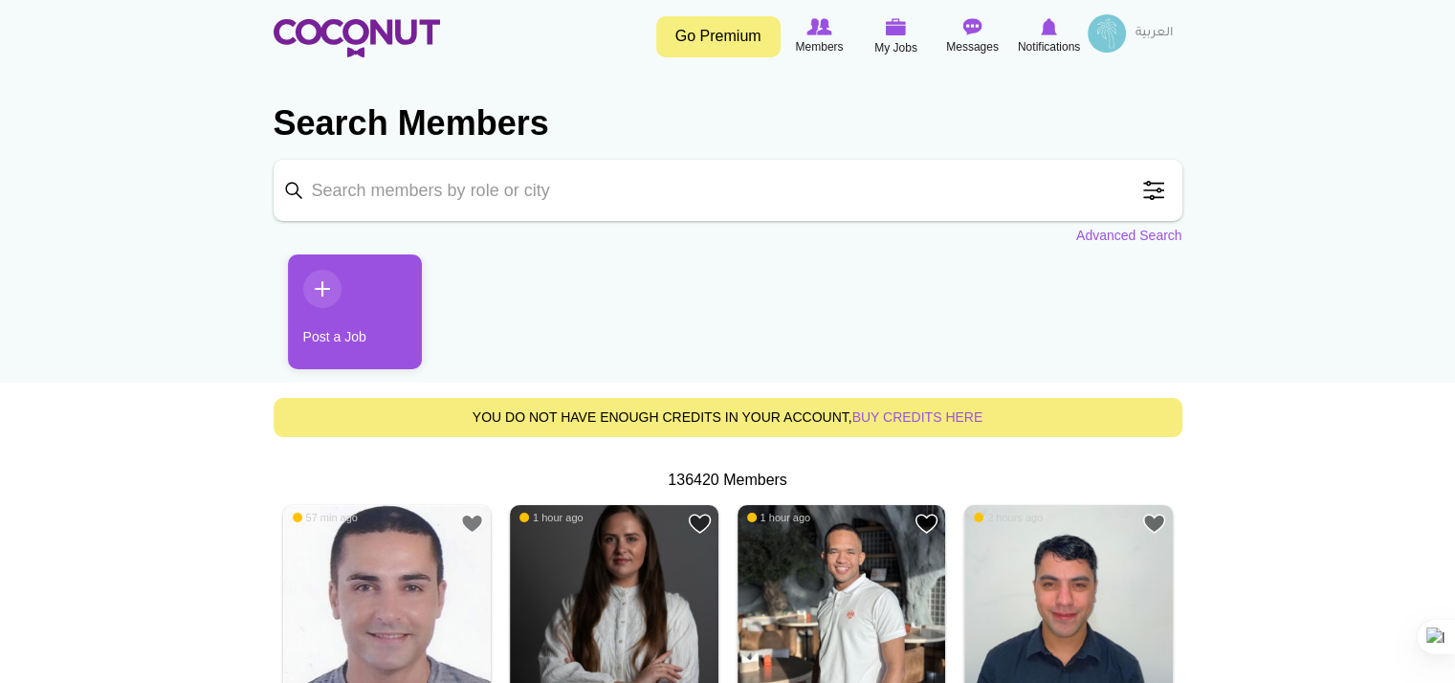
click at [397, 184] on input "Keyword" at bounding box center [728, 190] width 909 height 61
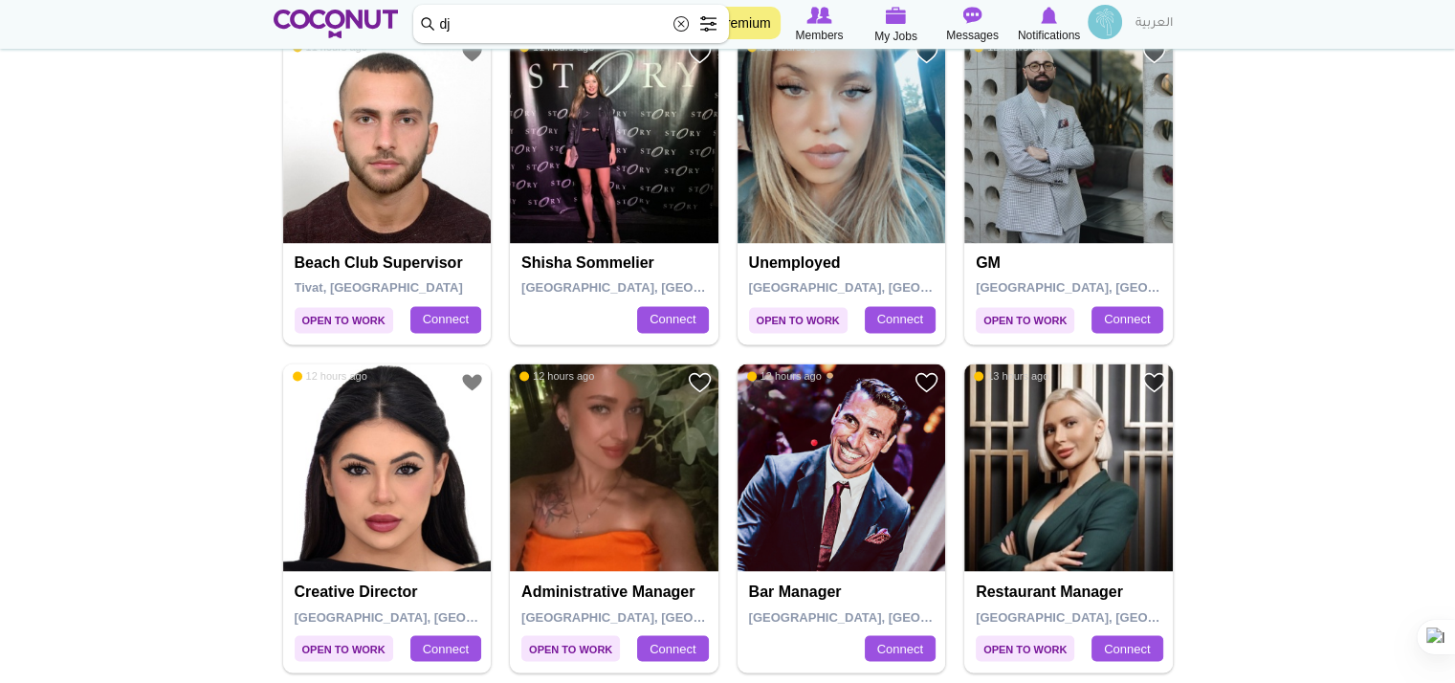
scroll to position [3060, 0]
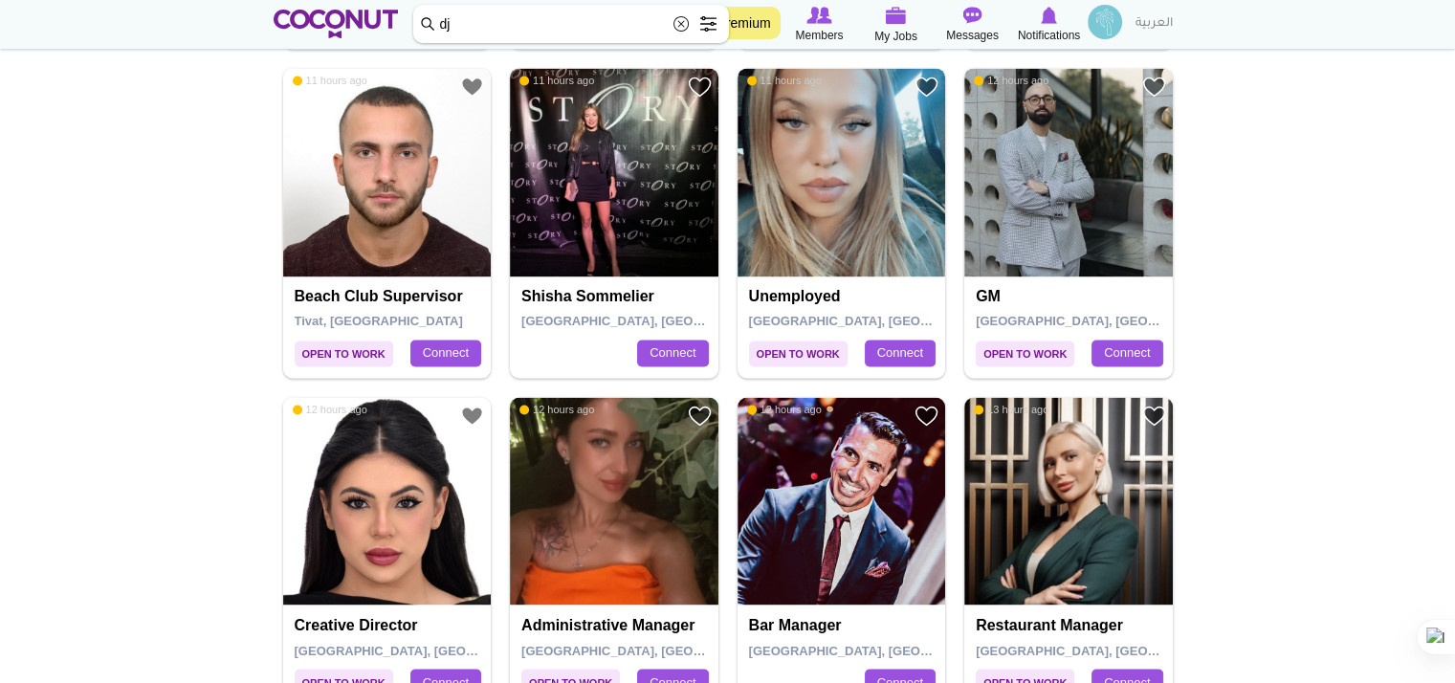
type input "dj"
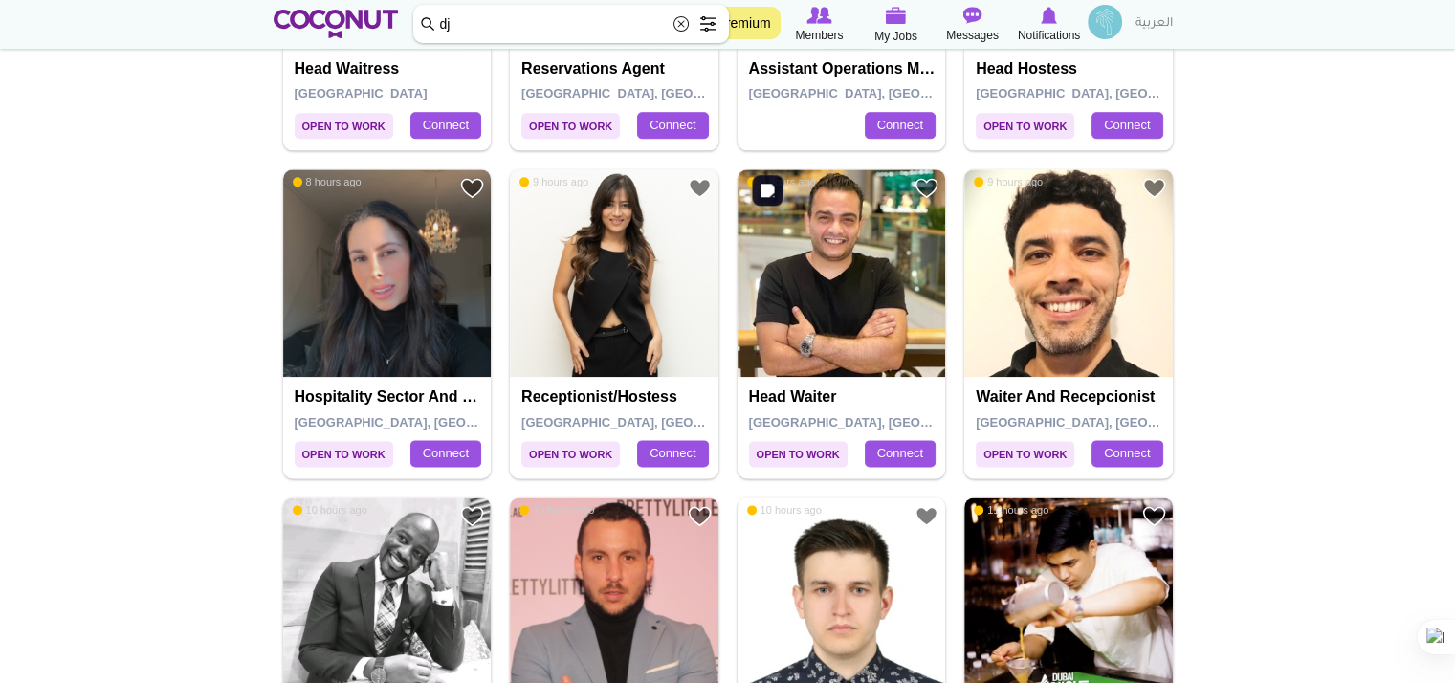
scroll to position [2104, 0]
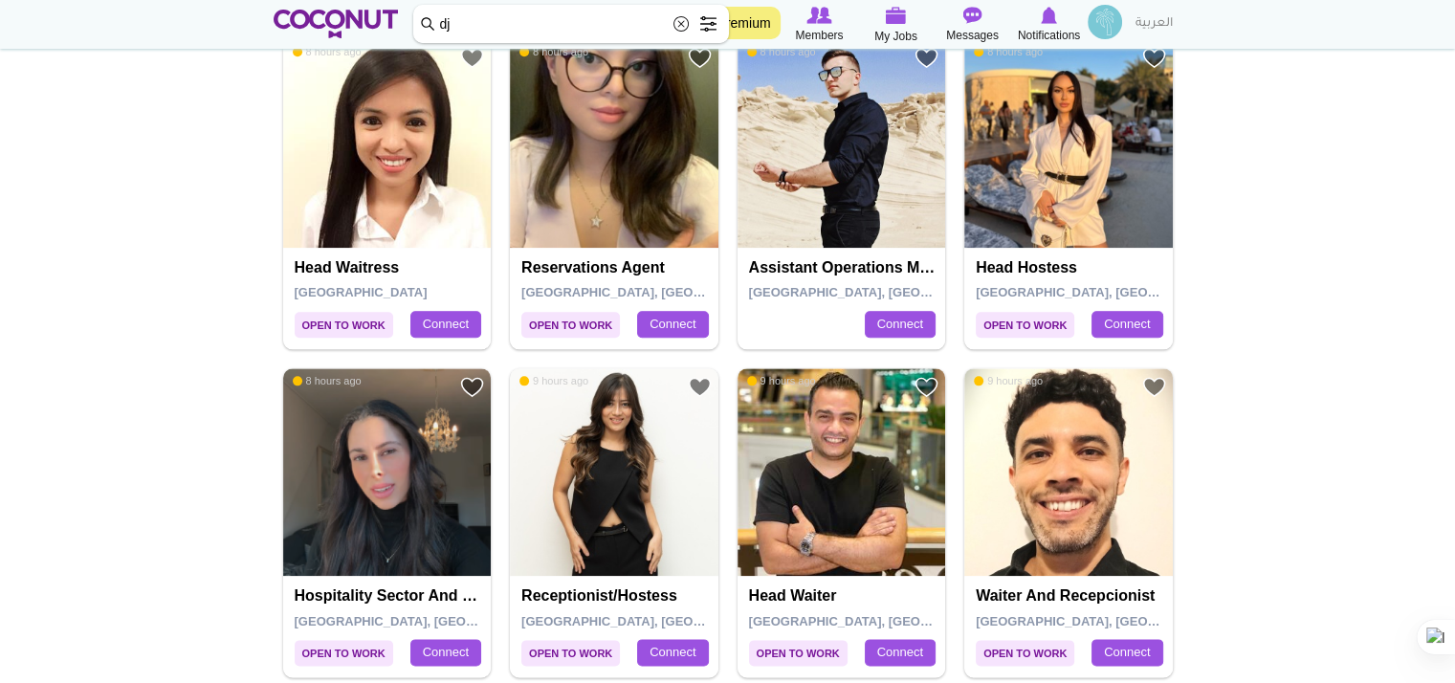
click at [1109, 33] on img at bounding box center [1104, 22] width 34 height 34
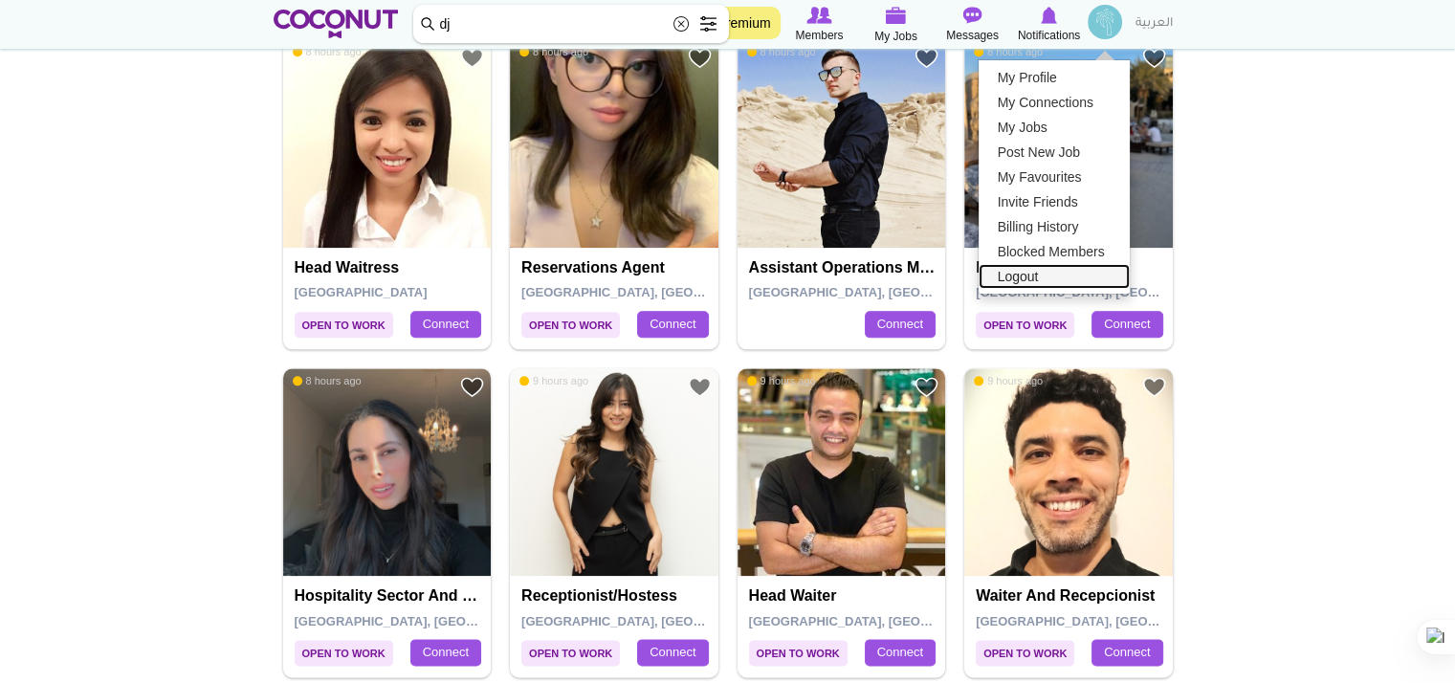
click at [1028, 282] on link "Logout" at bounding box center [1053, 276] width 151 height 25
